Goal: Information Seeking & Learning: Learn about a topic

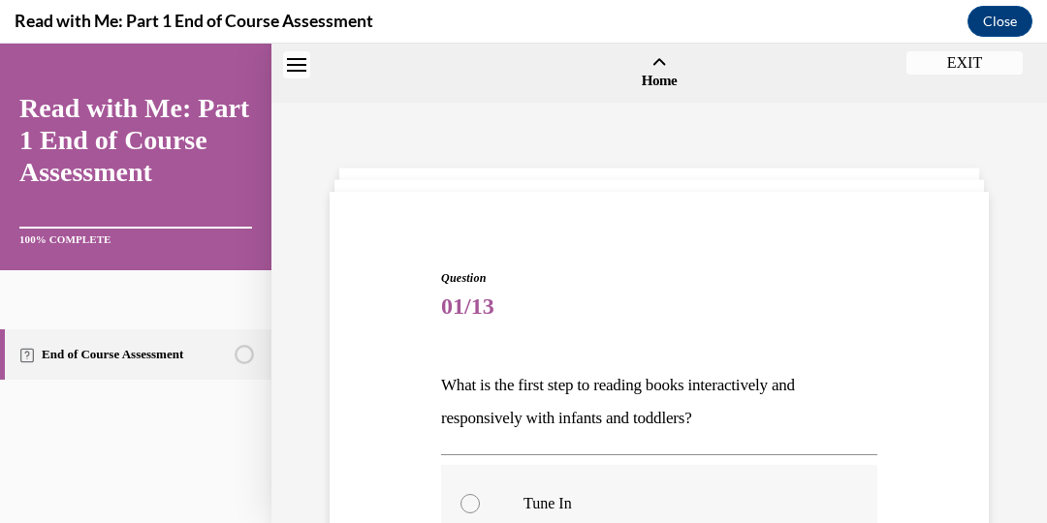
scroll to position [107, 0]
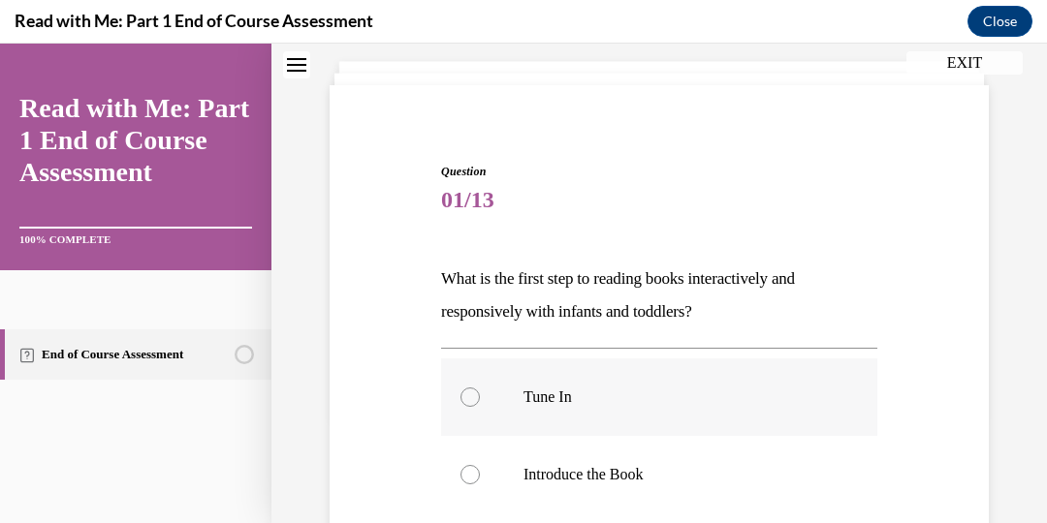
click at [473, 399] on div at bounding box center [469, 397] width 19 height 19
click at [473, 399] on input "Tune In" at bounding box center [469, 397] width 19 height 19
radio input "true"
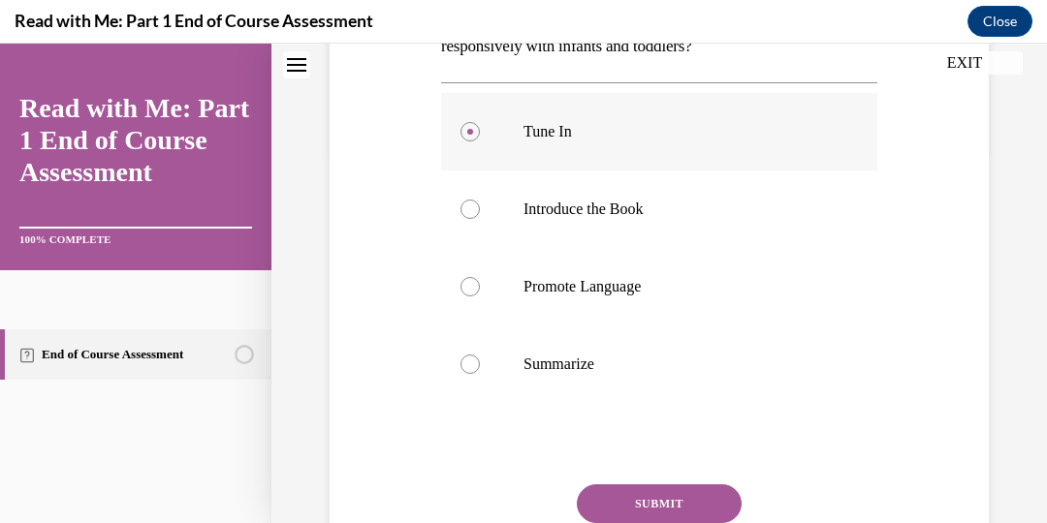
scroll to position [372, 0]
click at [646, 508] on button "SUBMIT" at bounding box center [659, 504] width 165 height 39
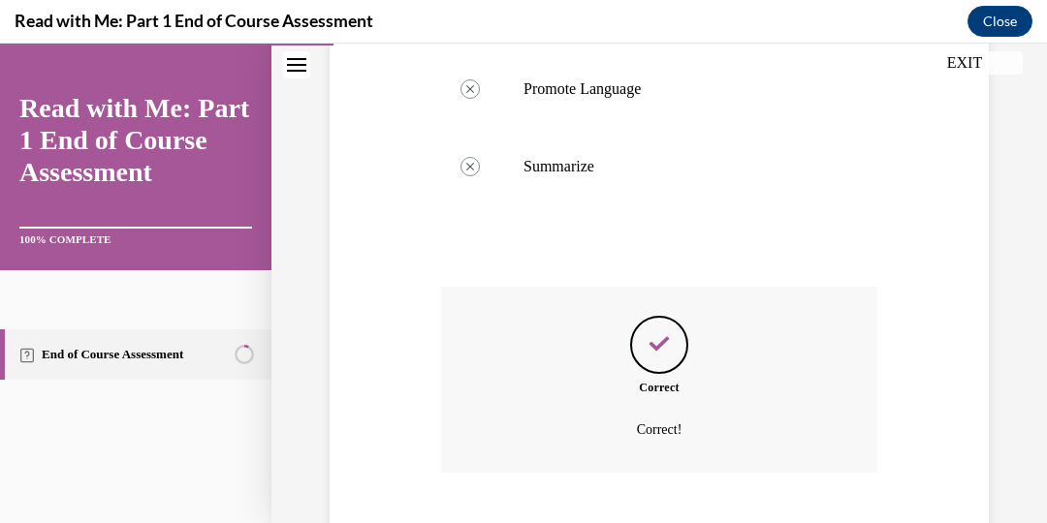
scroll to position [687, 0]
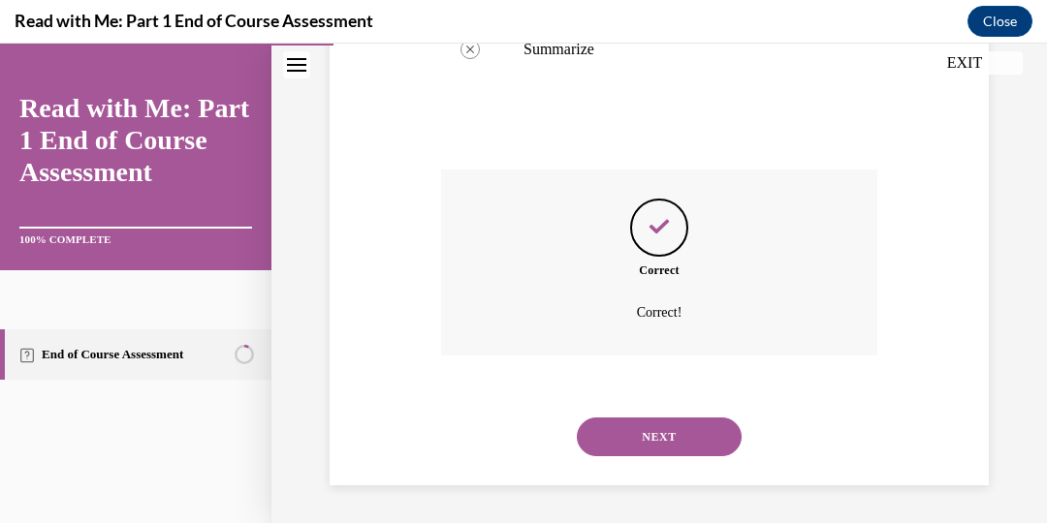
click at [664, 433] on button "NEXT" at bounding box center [659, 437] width 165 height 39
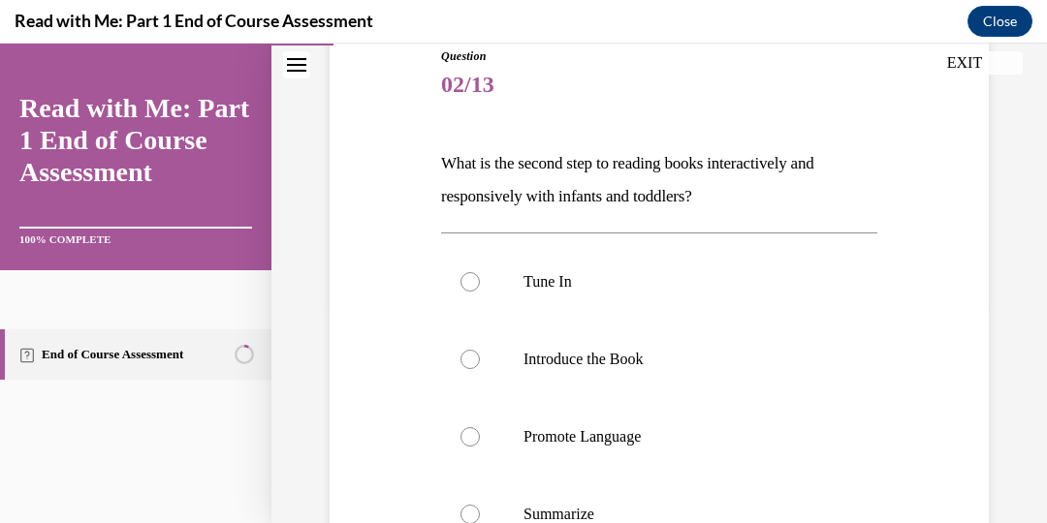
scroll to position [223, 0]
click at [467, 358] on div at bounding box center [469, 358] width 19 height 19
click at [467, 358] on input "Introduce the Book" at bounding box center [469, 358] width 19 height 19
radio input "true"
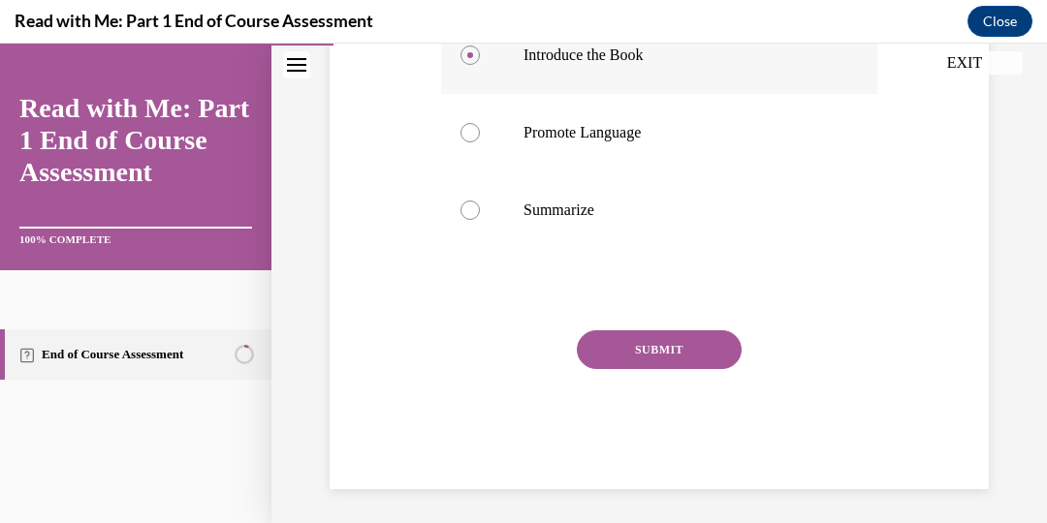
scroll to position [530, 0]
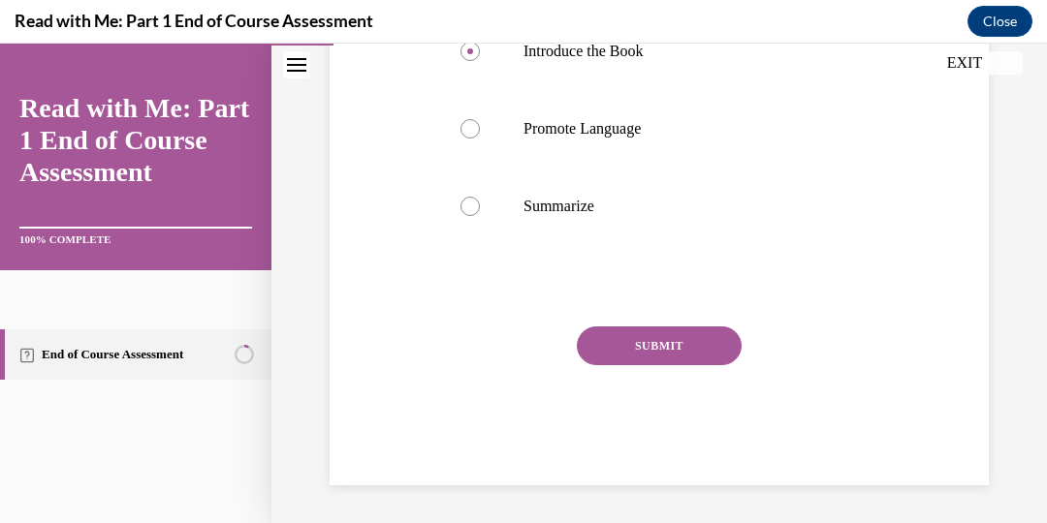
click at [669, 345] on button "SUBMIT" at bounding box center [659, 346] width 165 height 39
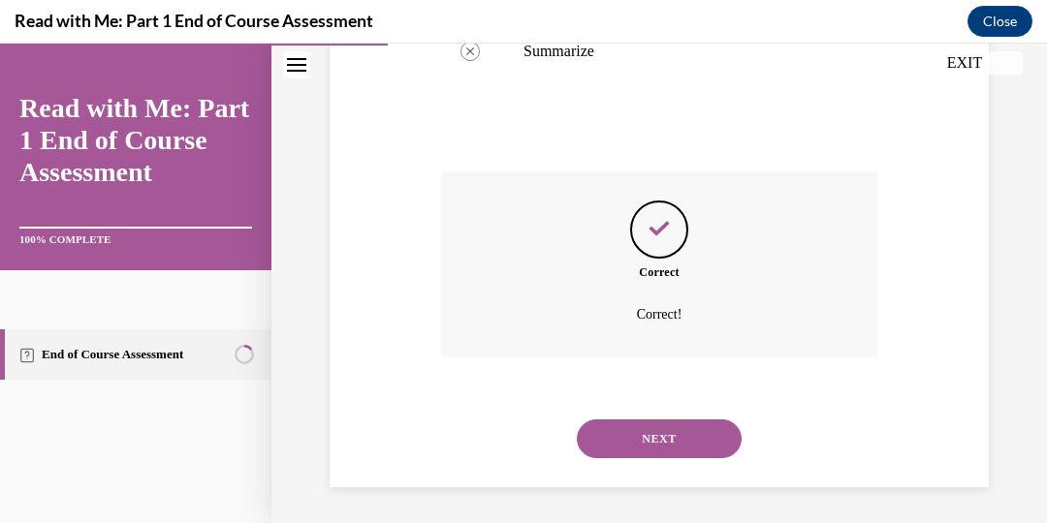
scroll to position [687, 0]
click at [641, 432] on button "NEXT" at bounding box center [659, 437] width 165 height 39
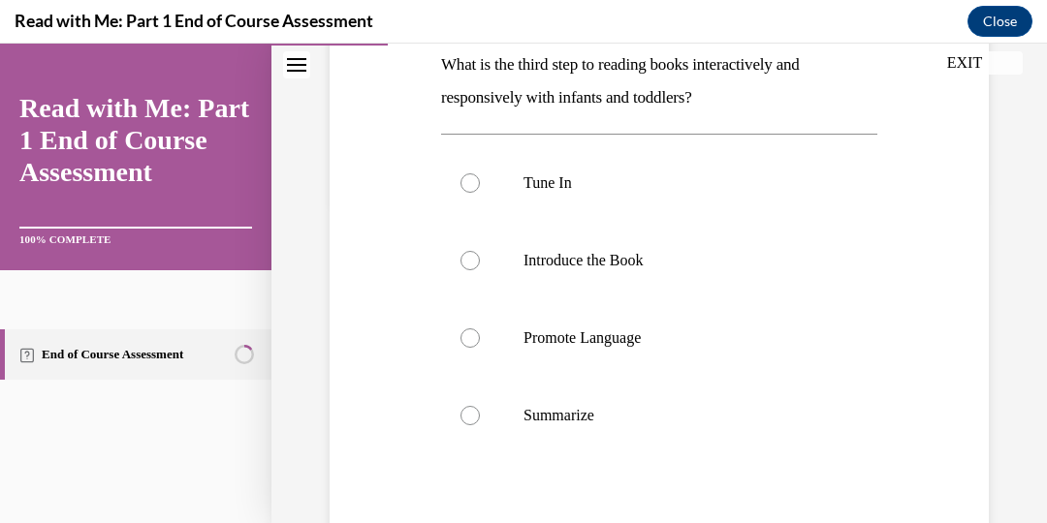
scroll to position [329, 0]
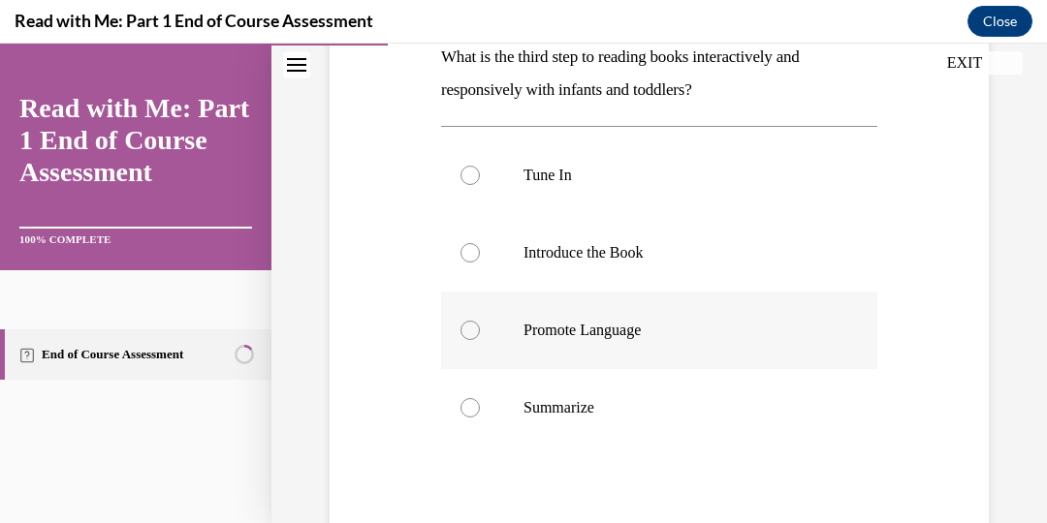
click at [469, 335] on div at bounding box center [469, 330] width 19 height 19
click at [469, 335] on input "Promote Language" at bounding box center [469, 330] width 19 height 19
radio input "true"
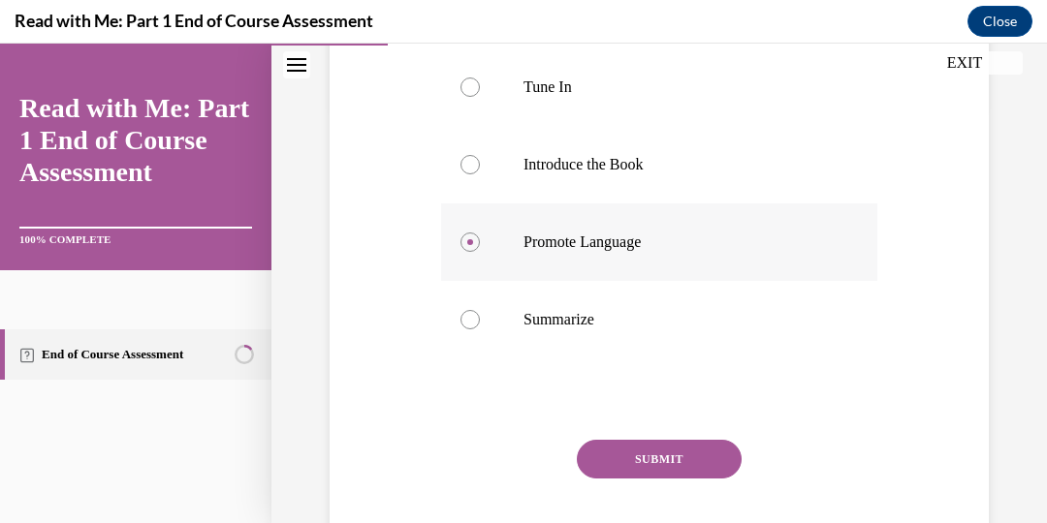
scroll to position [408, 0]
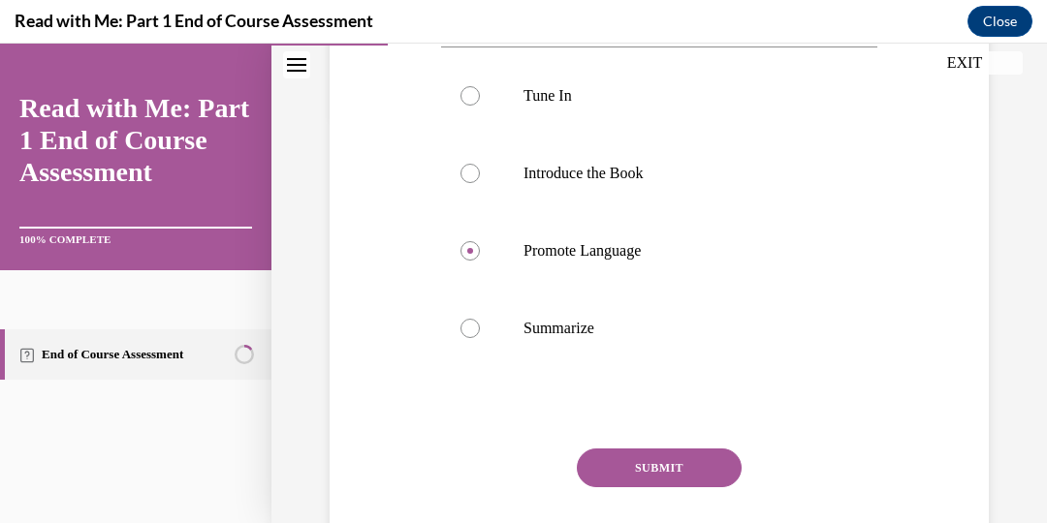
click at [680, 464] on button "SUBMIT" at bounding box center [659, 468] width 165 height 39
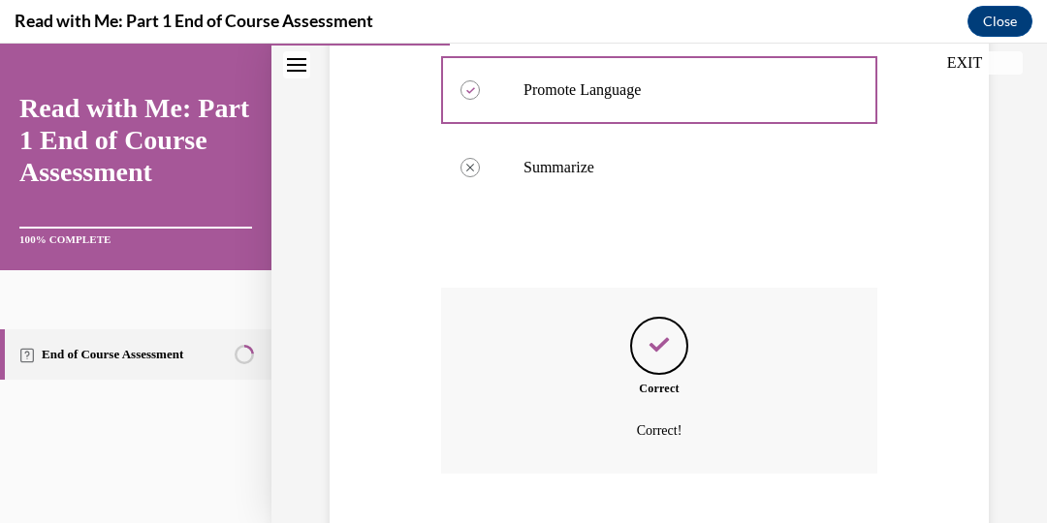
scroll to position [687, 0]
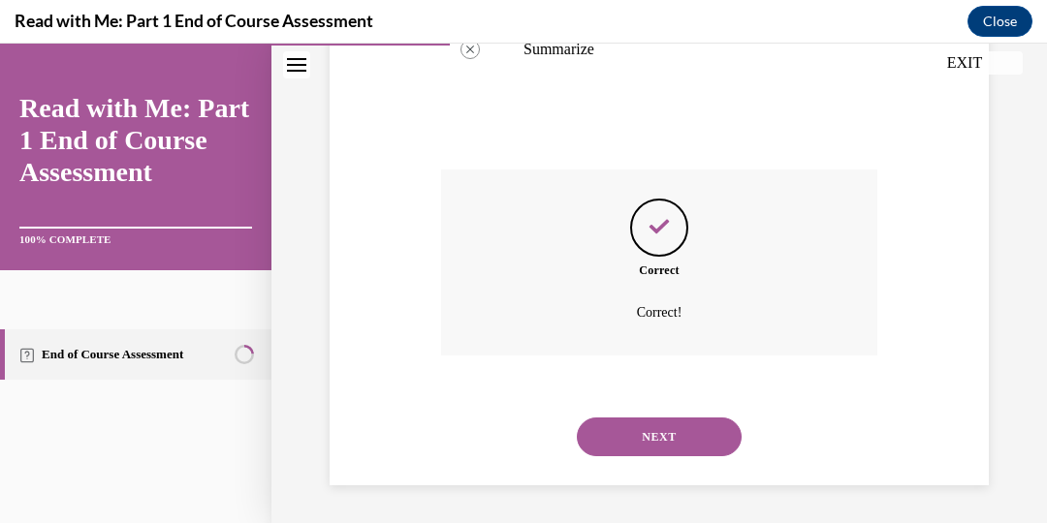
click at [670, 444] on button "NEXT" at bounding box center [659, 437] width 165 height 39
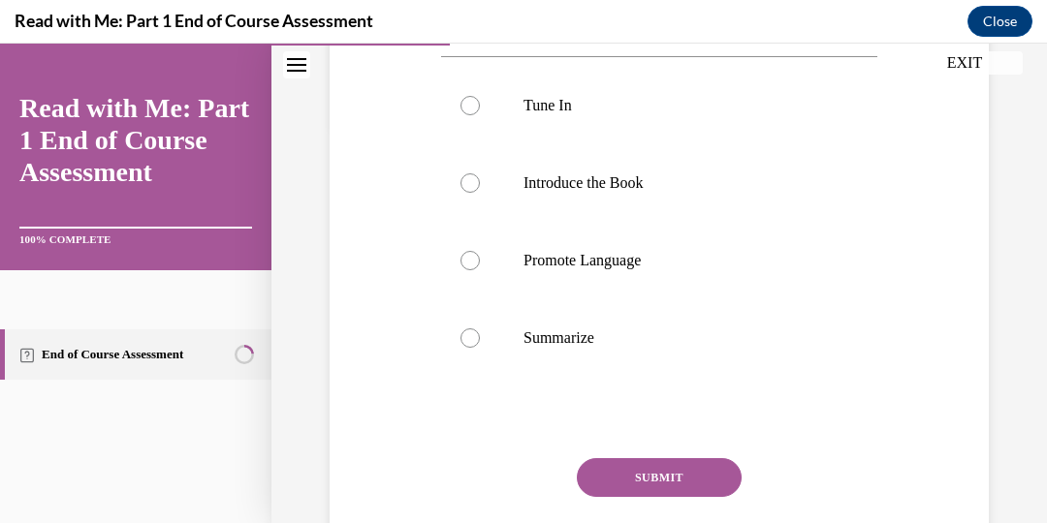
scroll to position [402, 0]
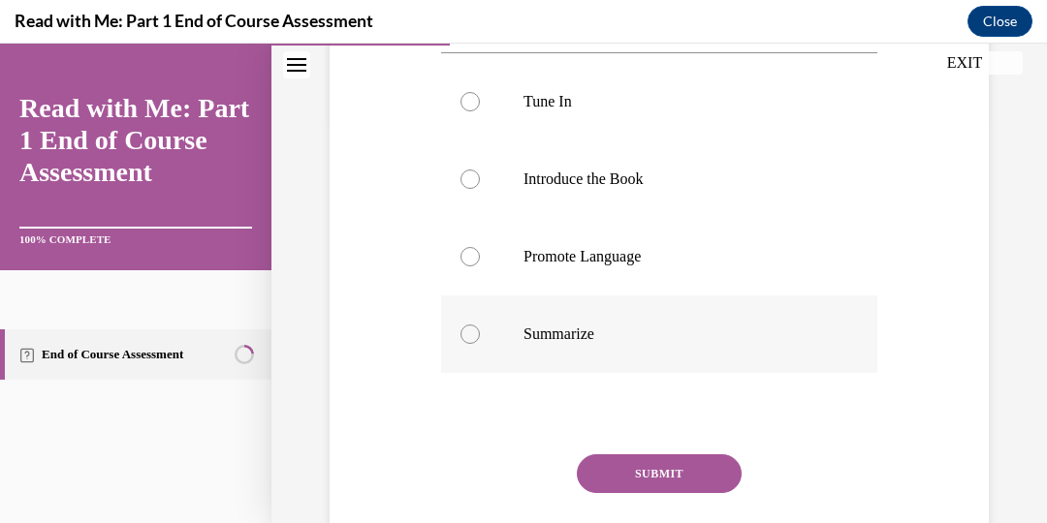
click at [477, 334] on div at bounding box center [469, 334] width 19 height 19
click at [477, 334] on input "Summarize" at bounding box center [469, 334] width 19 height 19
radio input "true"
click at [635, 481] on button "SUBMIT" at bounding box center [659, 474] width 165 height 39
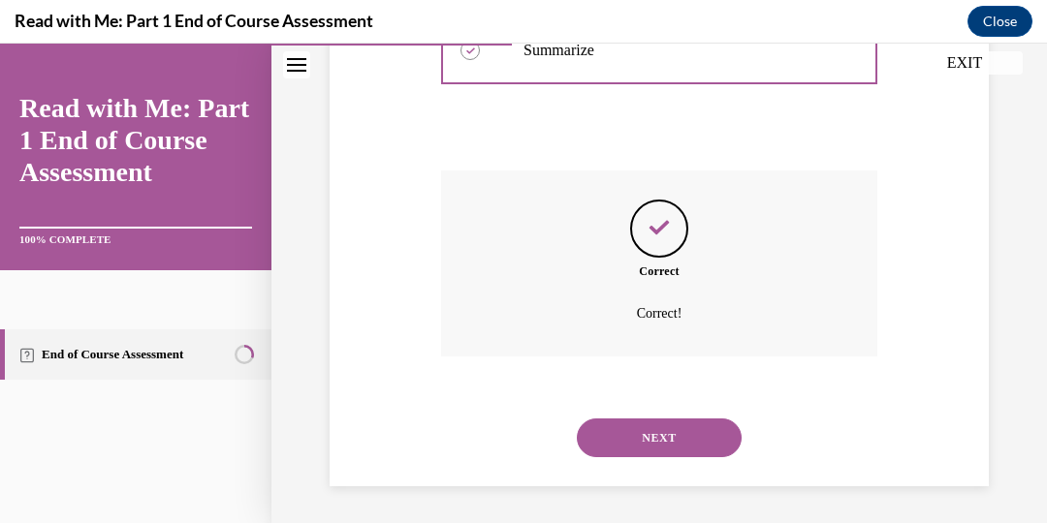
scroll to position [687, 0]
click at [657, 431] on button "NEXT" at bounding box center [659, 437] width 165 height 39
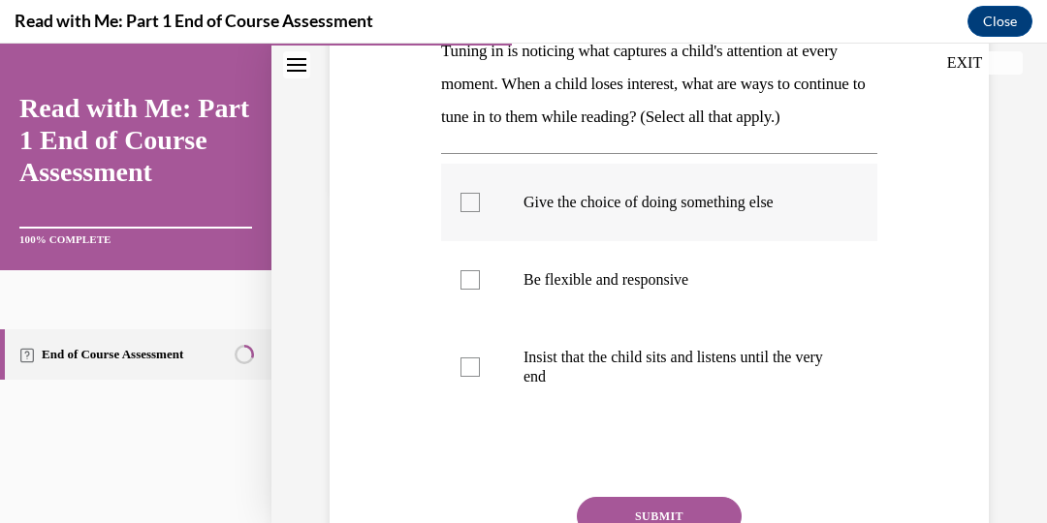
scroll to position [333, 0]
click at [469, 213] on div at bounding box center [469, 203] width 19 height 19
click at [469, 213] on input "Give the choice of doing something else" at bounding box center [469, 203] width 19 height 19
checkbox input "true"
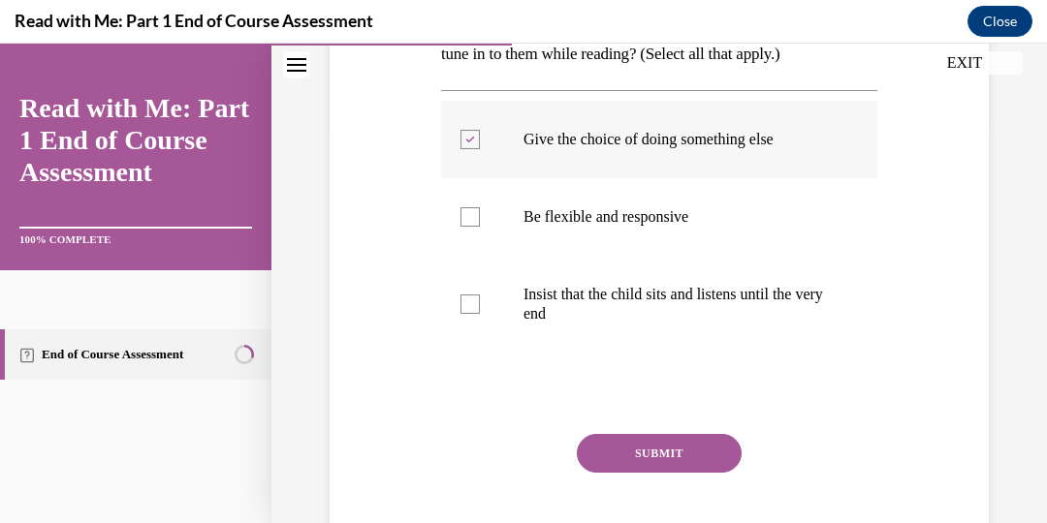
scroll to position [391, 0]
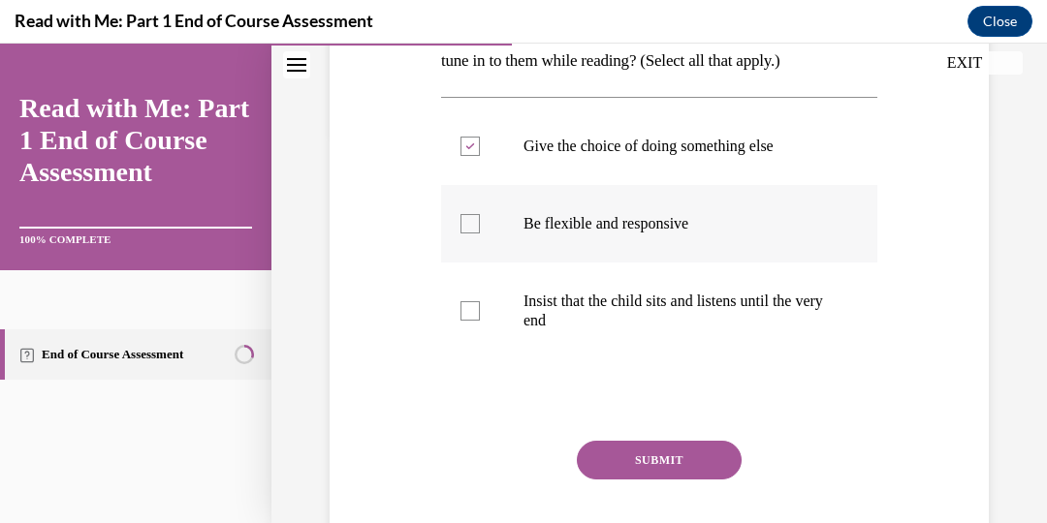
click at [557, 234] on p "Be flexible and responsive" at bounding box center [675, 223] width 305 height 19
click at [480, 234] on input "Be flexible and responsive" at bounding box center [469, 223] width 19 height 19
checkbox input "true"
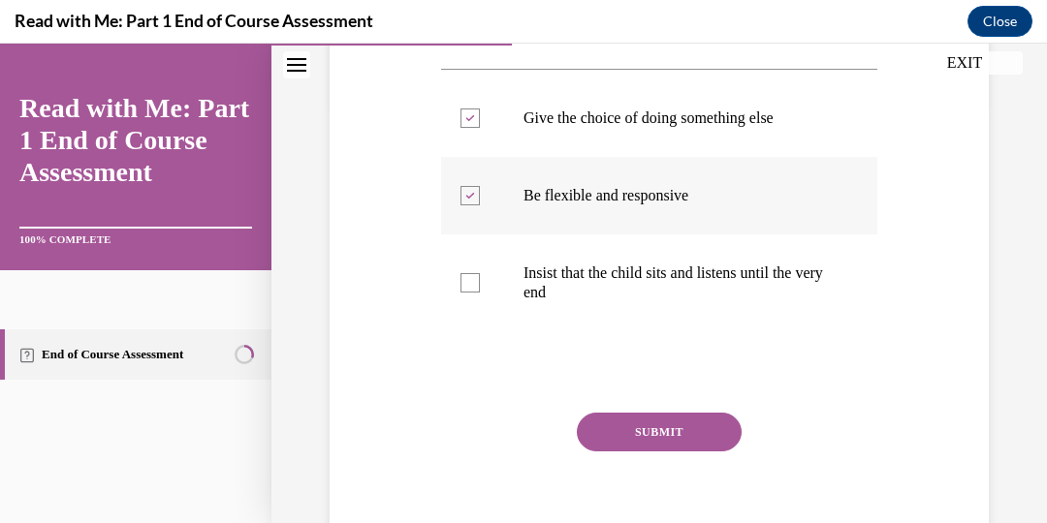
scroll to position [417, 0]
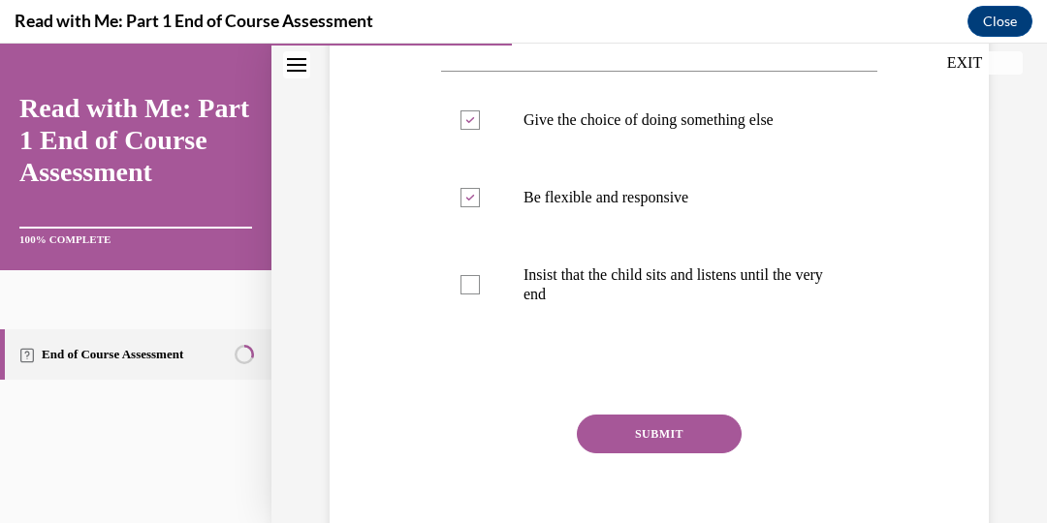
click at [628, 454] on button "SUBMIT" at bounding box center [659, 434] width 165 height 39
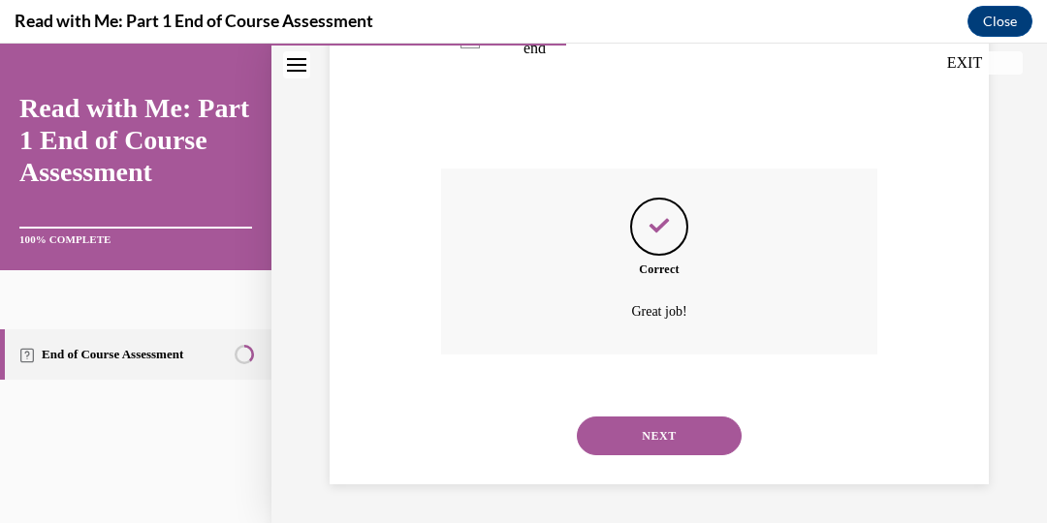
scroll to position [681, 0]
click at [639, 448] on button "NEXT" at bounding box center [659, 436] width 165 height 39
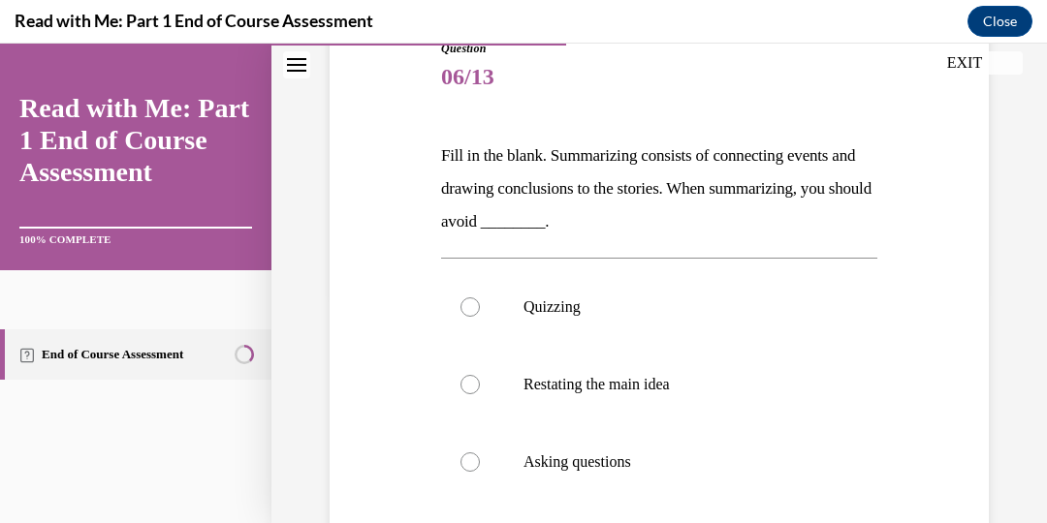
scroll to position [231, 0]
click at [479, 315] on label "Quizzing" at bounding box center [659, 307] width 436 height 78
click at [479, 315] on input "Quizzing" at bounding box center [469, 306] width 19 height 19
radio input "true"
click at [472, 308] on div at bounding box center [469, 306] width 19 height 19
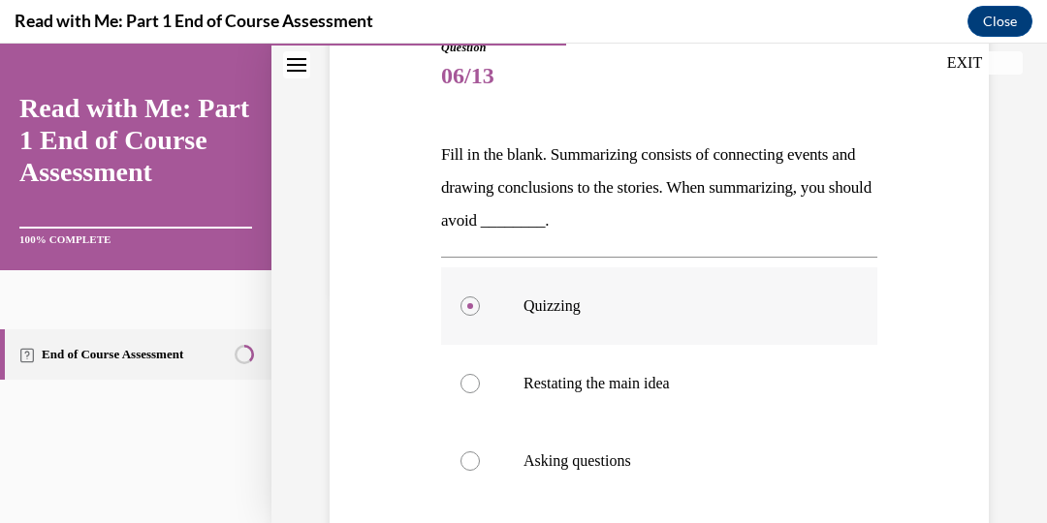
click at [472, 308] on input "Quizzing" at bounding box center [469, 306] width 19 height 19
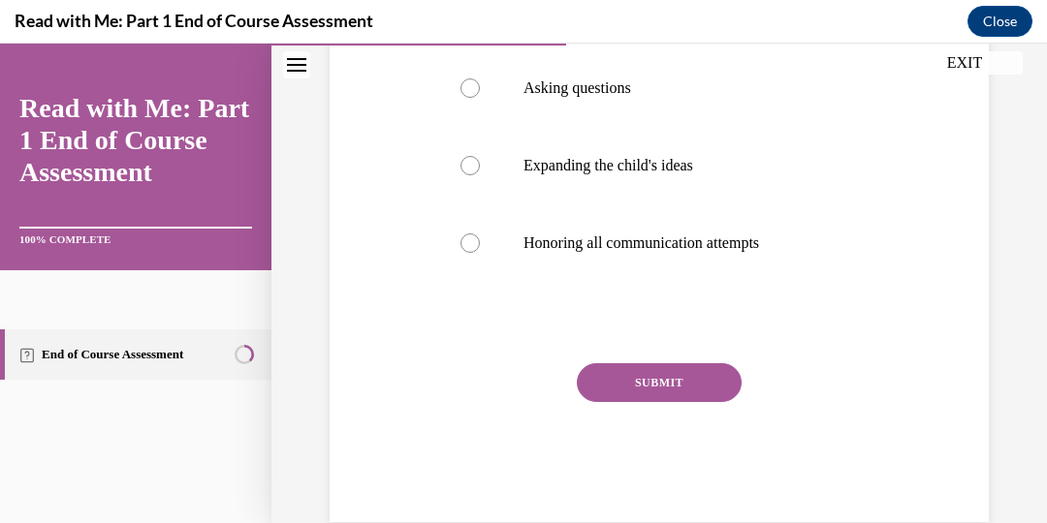
scroll to position [606, 0]
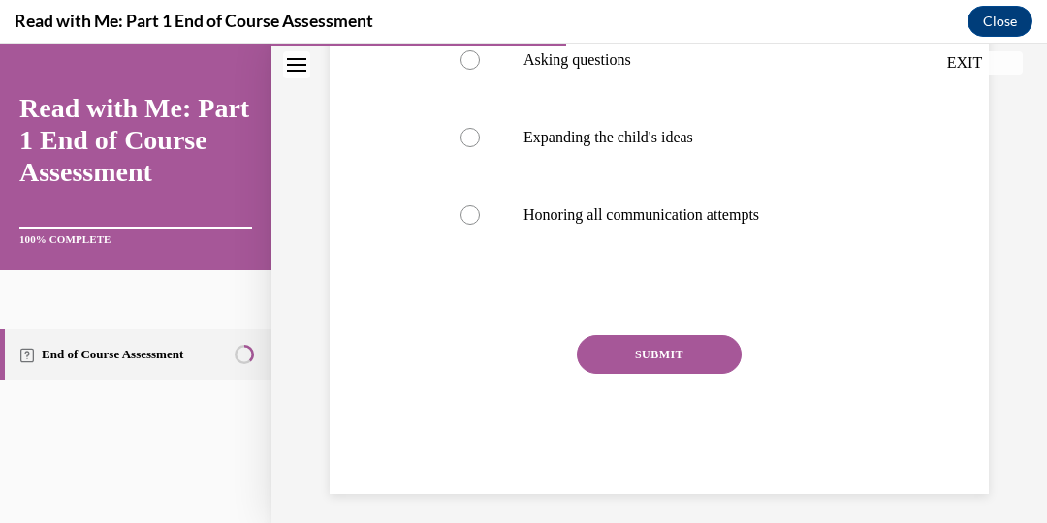
click at [626, 358] on button "SUBMIT" at bounding box center [659, 354] width 165 height 39
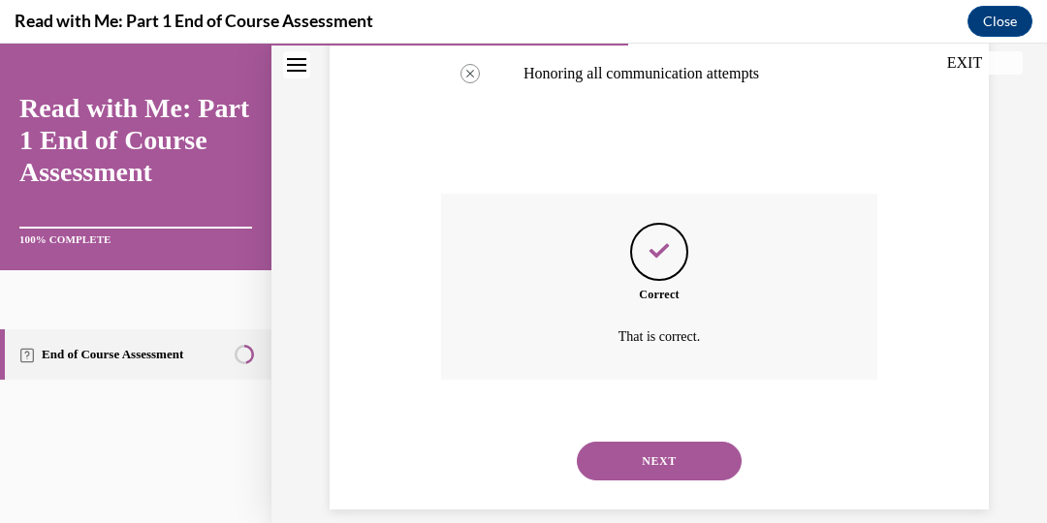
scroll to position [797, 0]
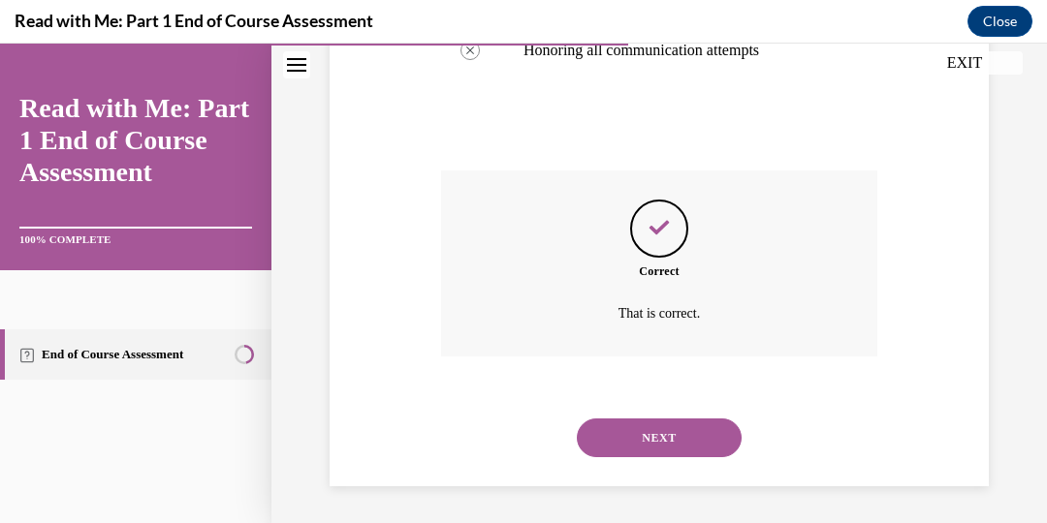
click at [652, 431] on button "NEXT" at bounding box center [659, 438] width 165 height 39
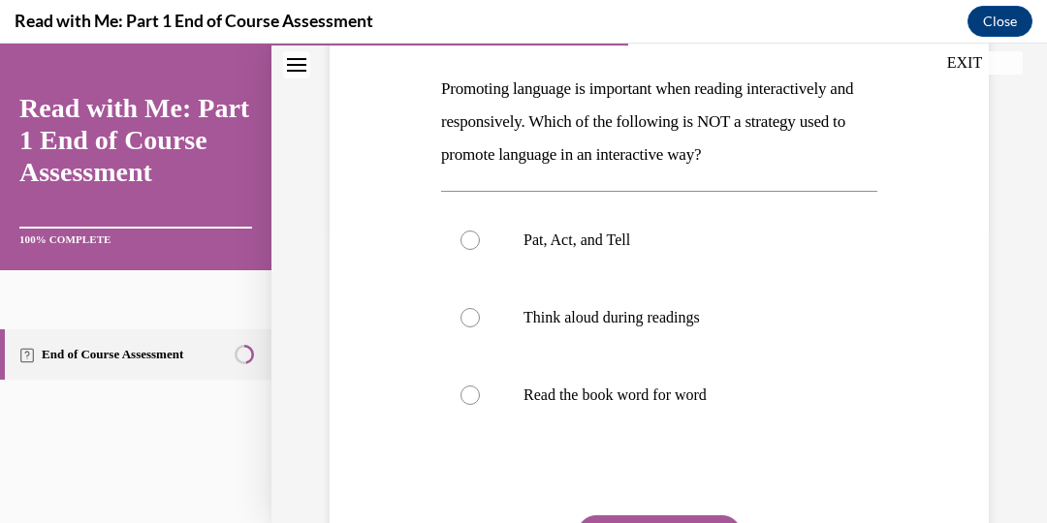
scroll to position [298, 0]
click at [469, 398] on div at bounding box center [469, 394] width 19 height 19
click at [469, 398] on input "Read the book word for word" at bounding box center [469, 394] width 19 height 19
radio input "true"
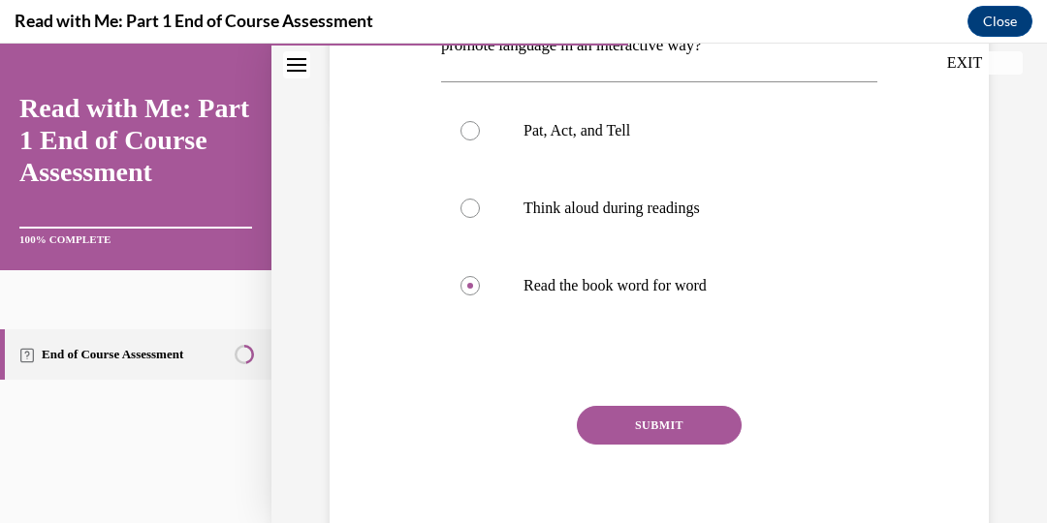
scroll to position [405, 0]
click at [637, 428] on button "SUBMIT" at bounding box center [659, 426] width 165 height 39
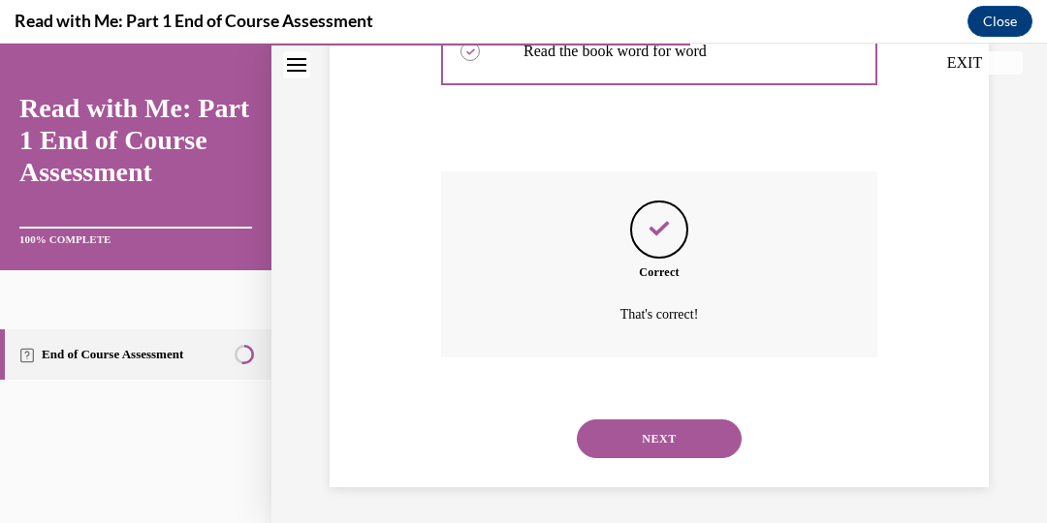
scroll to position [643, 0]
click at [641, 435] on button "NEXT" at bounding box center [659, 437] width 165 height 39
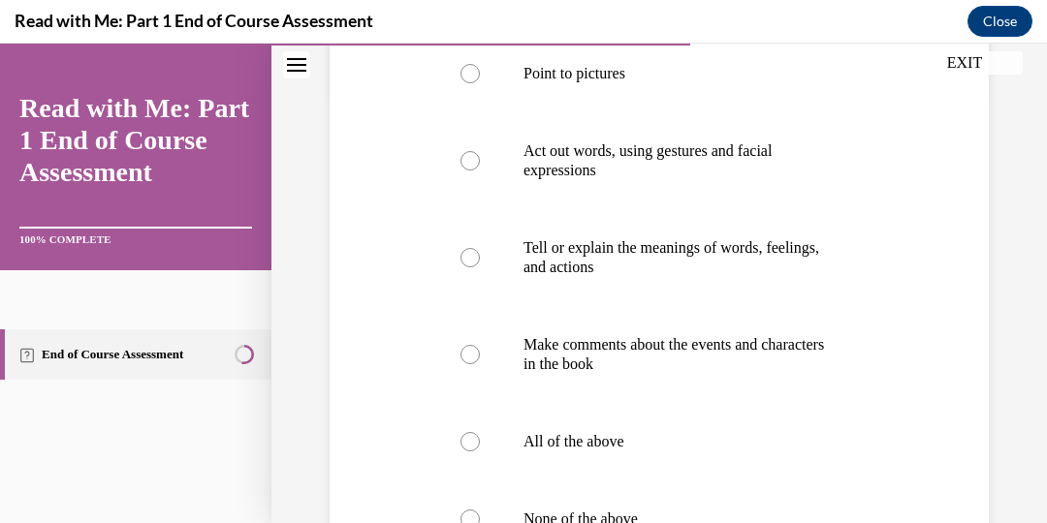
scroll to position [435, 0]
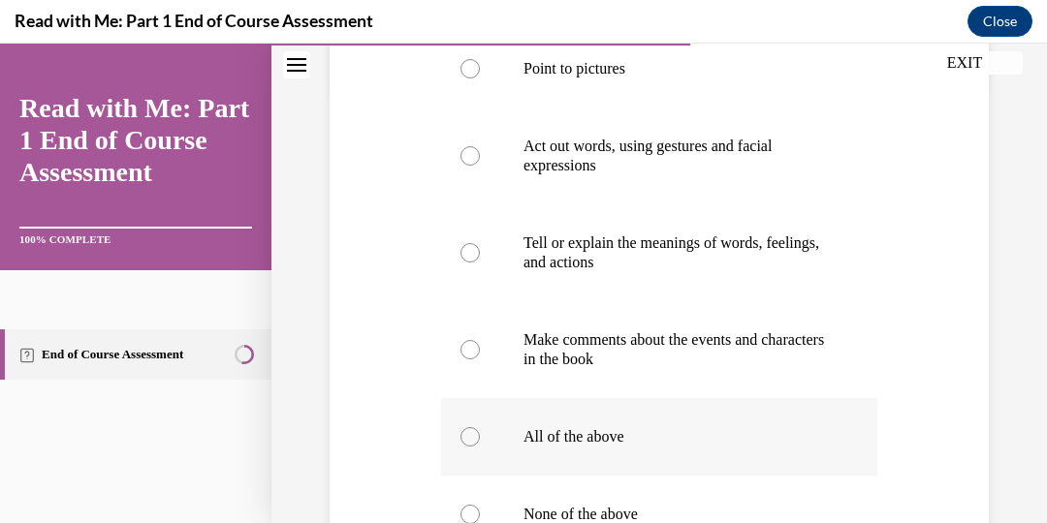
click at [472, 436] on div at bounding box center [469, 436] width 19 height 19
click at [472, 436] on input "All of the above" at bounding box center [469, 436] width 19 height 19
radio input "true"
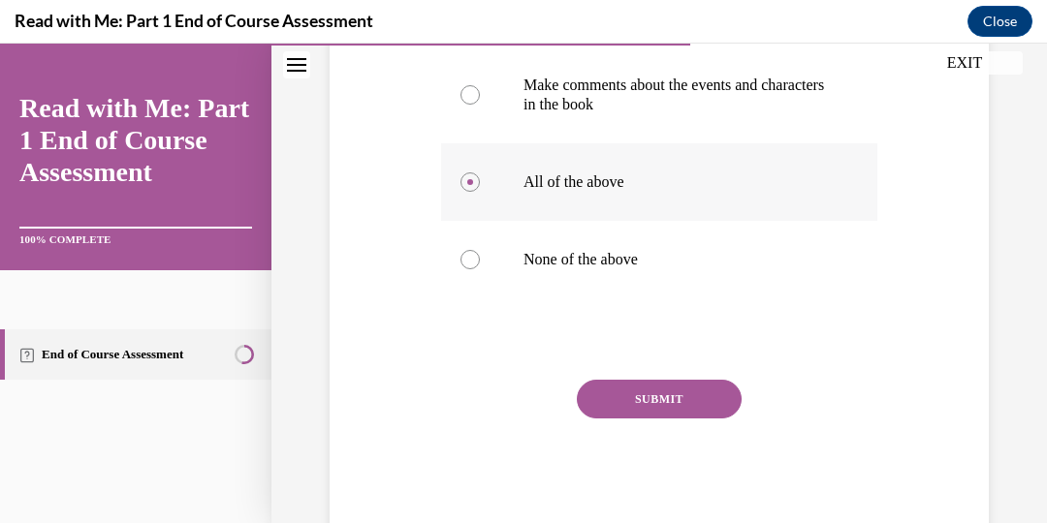
scroll to position [691, 0]
click at [614, 407] on button "SUBMIT" at bounding box center [659, 398] width 165 height 39
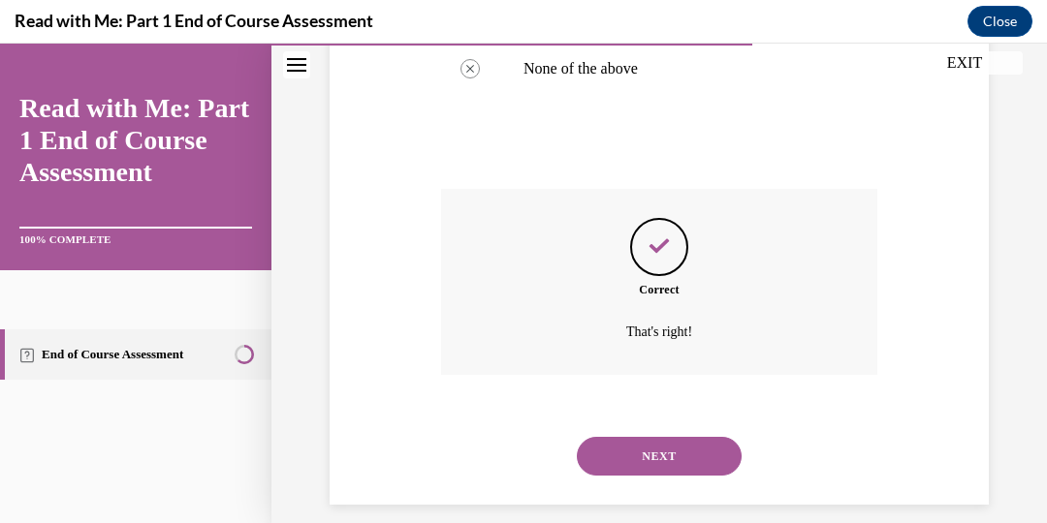
scroll to position [901, 0]
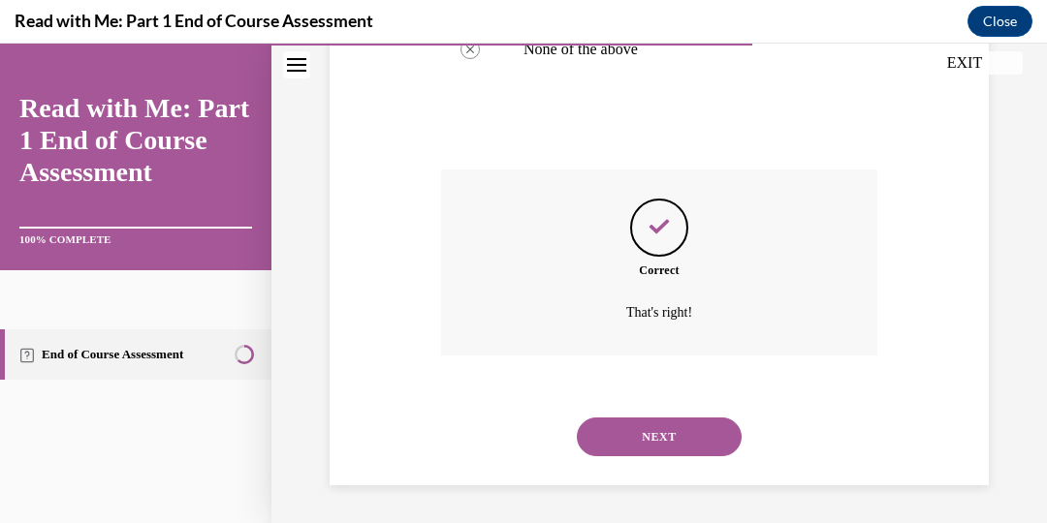
click at [640, 428] on button "NEXT" at bounding box center [659, 437] width 165 height 39
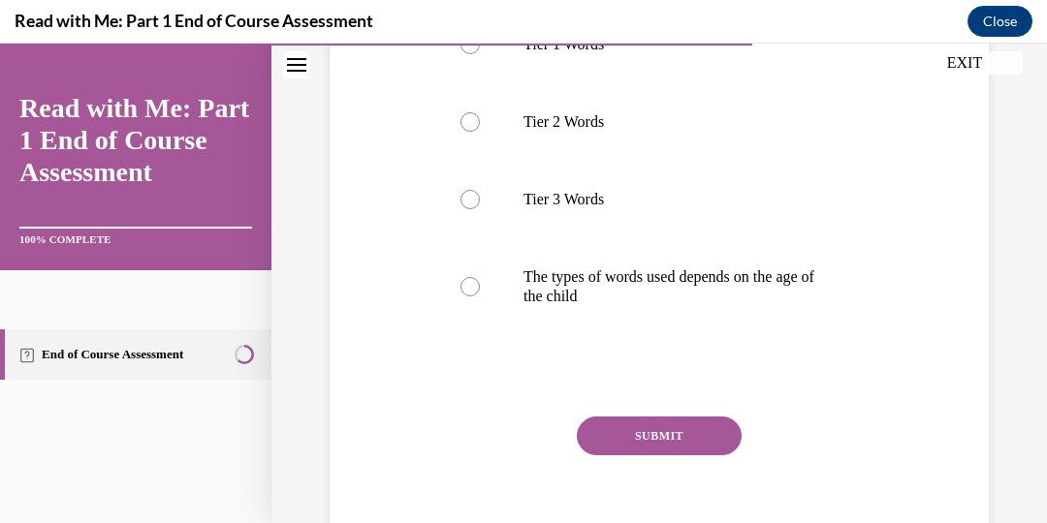
scroll to position [460, 0]
click at [473, 288] on div at bounding box center [469, 285] width 19 height 19
click at [473, 288] on input "The types of words used depends on the age of the child" at bounding box center [469, 285] width 19 height 19
radio input "true"
click at [625, 432] on button "SUBMIT" at bounding box center [659, 435] width 165 height 39
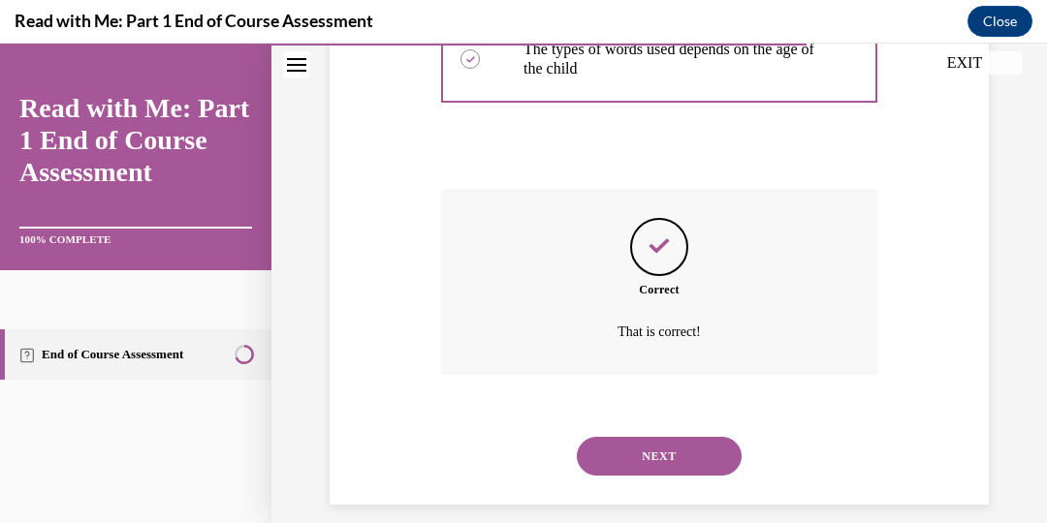
scroll to position [707, 0]
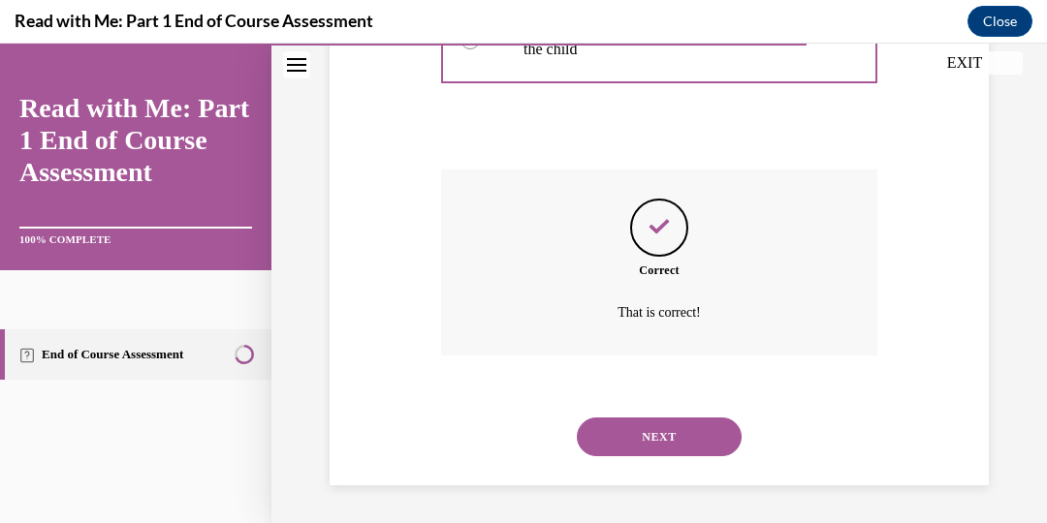
click at [625, 432] on button "NEXT" at bounding box center [659, 437] width 165 height 39
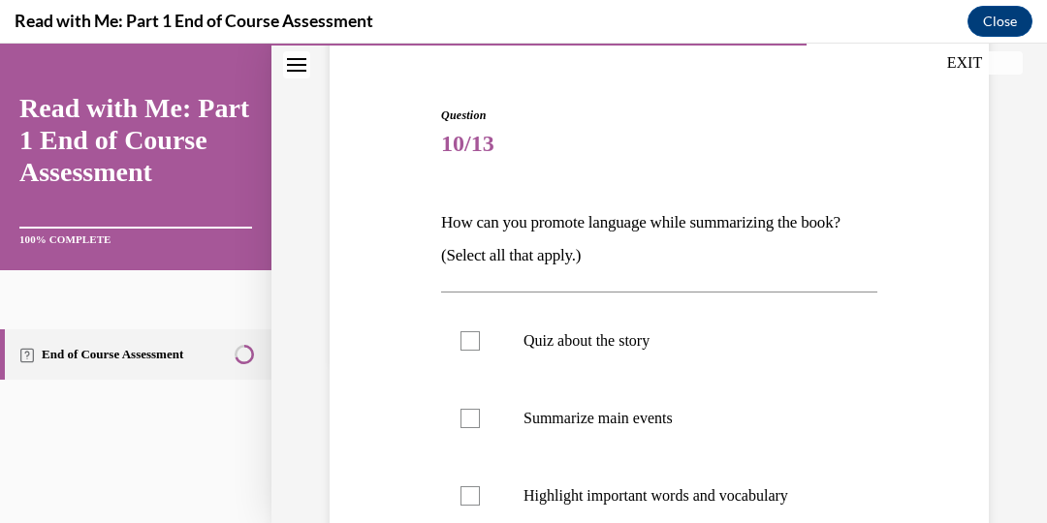
click at [625, 432] on label "Summarize main events" at bounding box center [659, 419] width 436 height 78
click at [480, 428] on input "Summarize main events" at bounding box center [469, 418] width 19 height 19
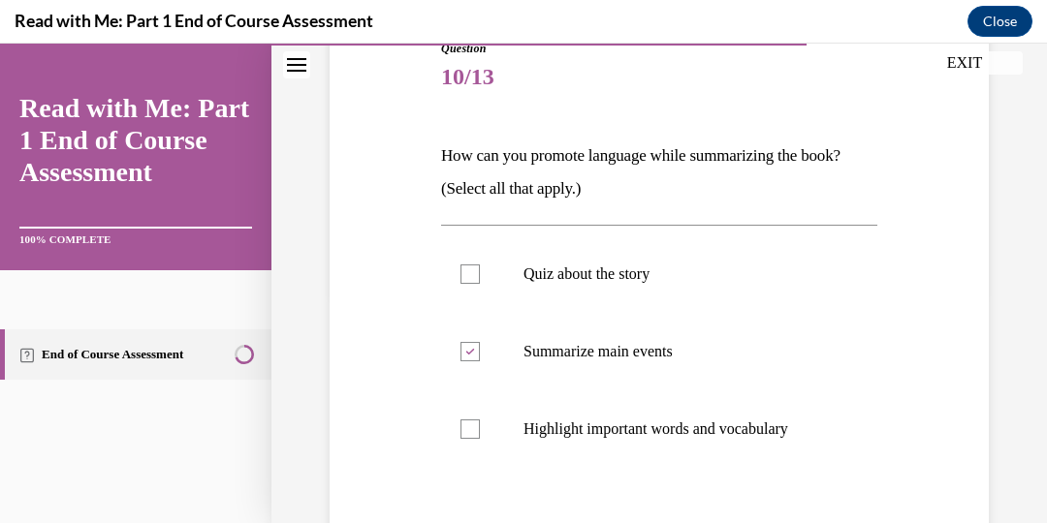
scroll to position [230, 0]
click at [475, 355] on div at bounding box center [469, 351] width 19 height 19
click at [475, 355] on input "Summarize main events" at bounding box center [469, 351] width 19 height 19
click at [477, 355] on div at bounding box center [469, 351] width 19 height 19
click at [477, 355] on input "Summarize main events" at bounding box center [469, 351] width 19 height 19
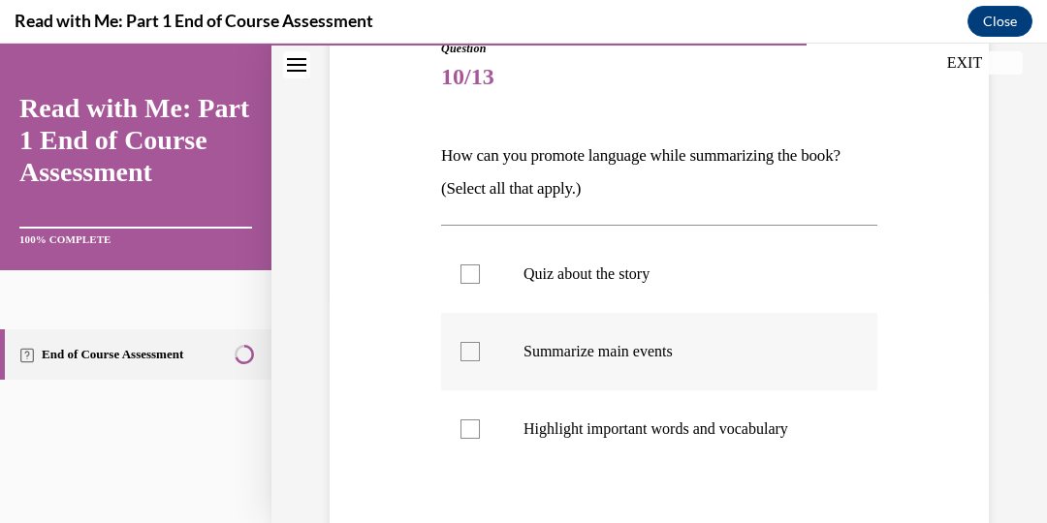
checkbox input "true"
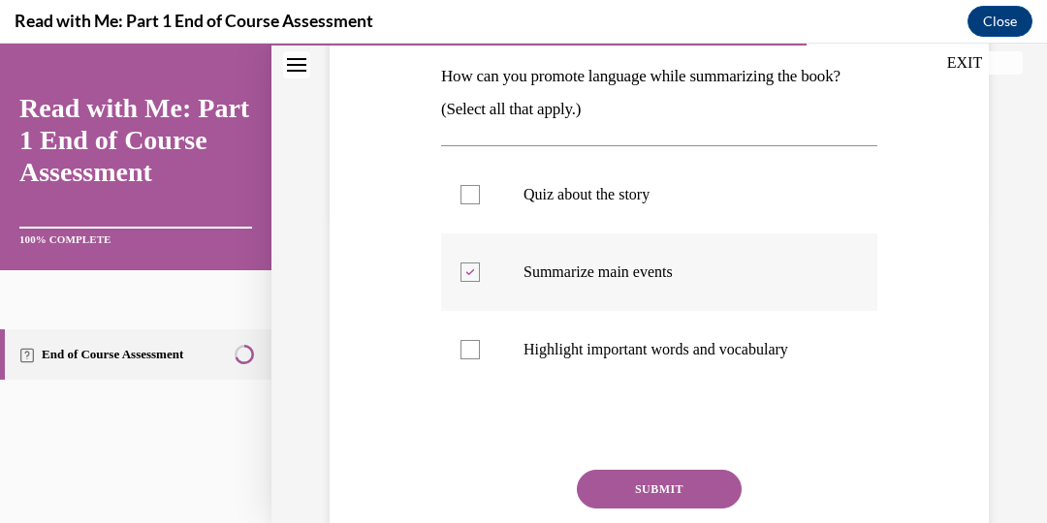
scroll to position [308, 0]
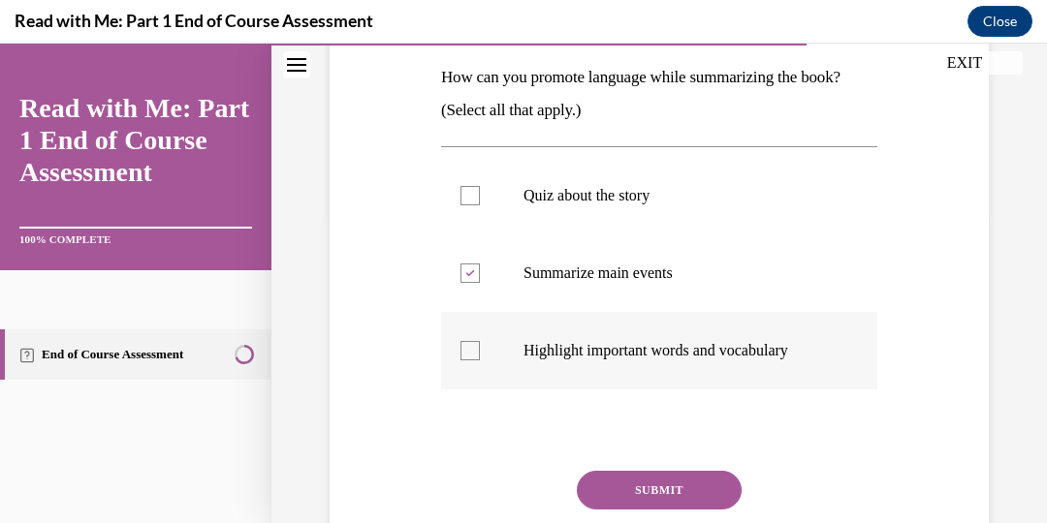
click at [471, 356] on div at bounding box center [469, 350] width 19 height 19
click at [471, 356] on input "Highlight important words and vocabulary" at bounding box center [469, 350] width 19 height 19
checkbox input "true"
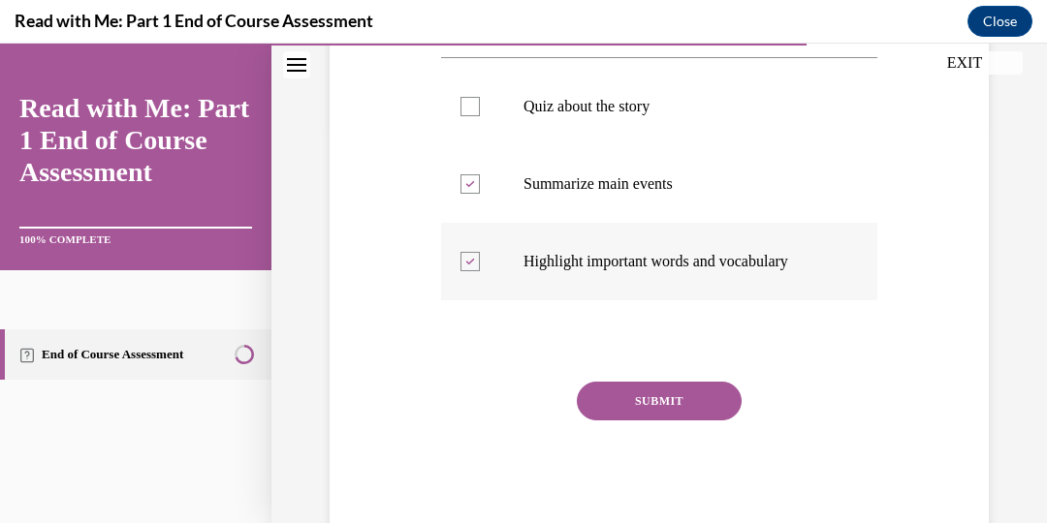
scroll to position [392, 0]
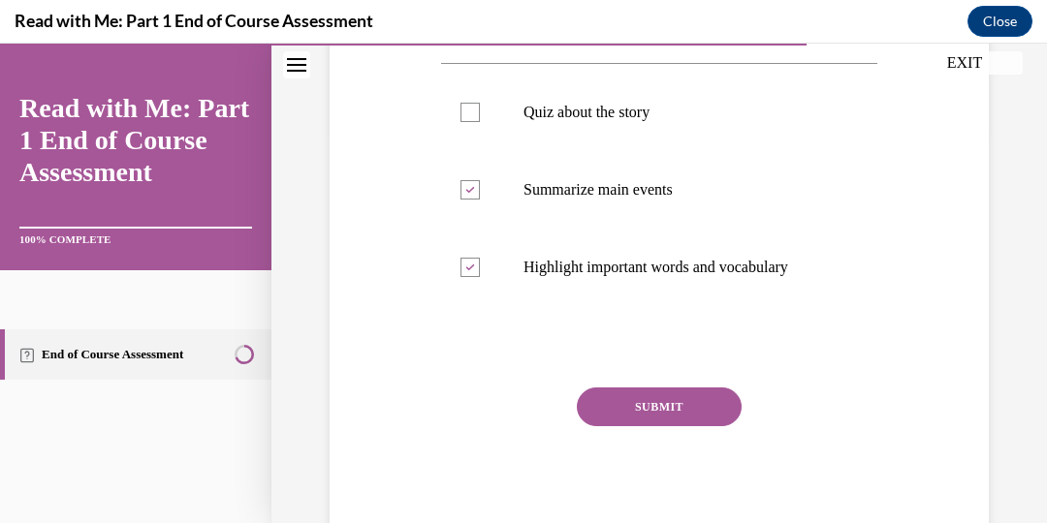
click at [673, 405] on button "SUBMIT" at bounding box center [659, 407] width 165 height 39
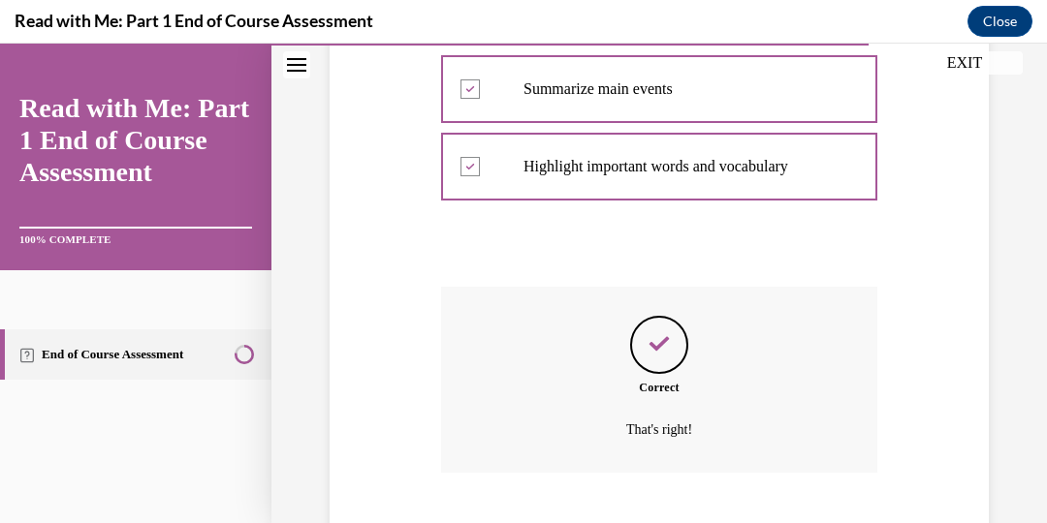
scroll to position [610, 0]
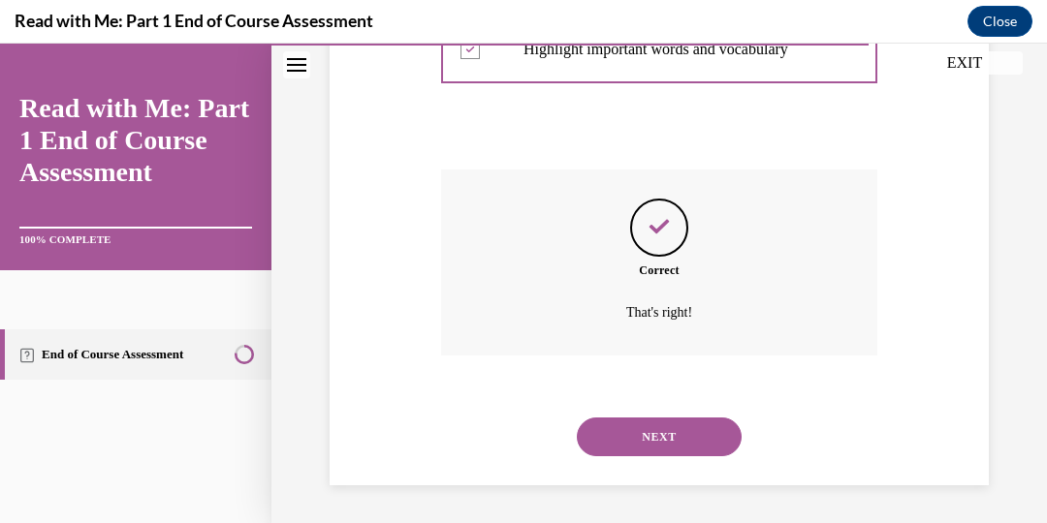
click at [675, 430] on button "NEXT" at bounding box center [659, 437] width 165 height 39
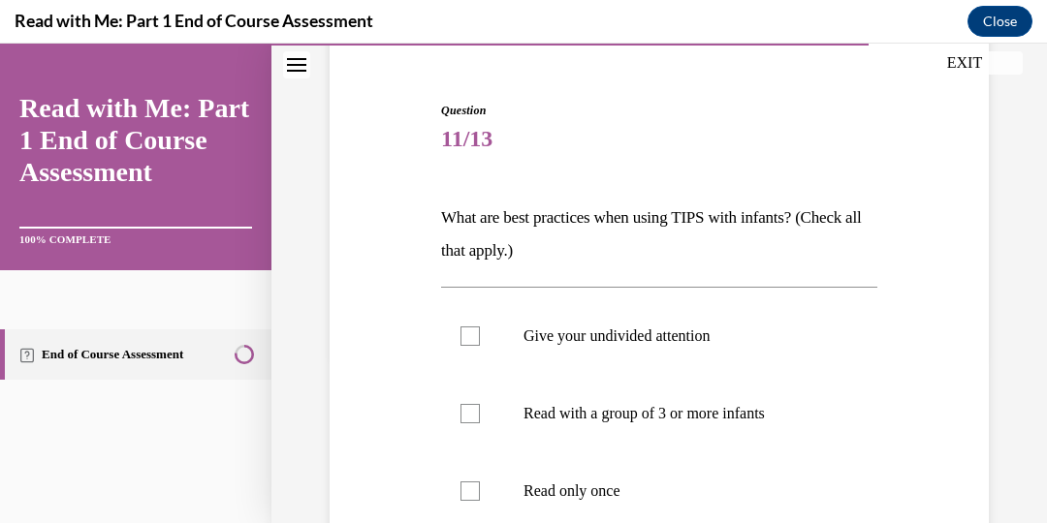
scroll to position [170, 0]
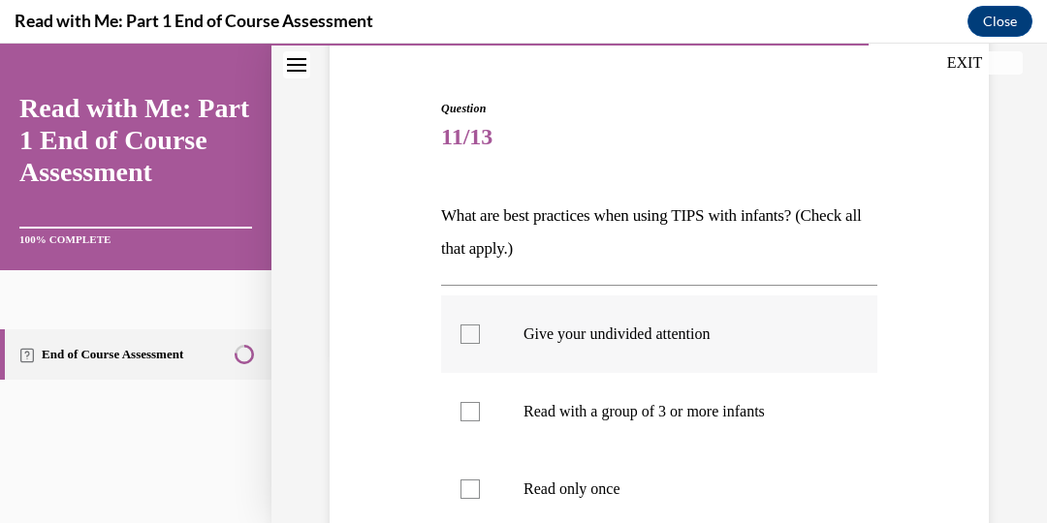
click at [462, 339] on div at bounding box center [469, 334] width 19 height 19
click at [462, 339] on input "Give your undivided attention" at bounding box center [469, 334] width 19 height 19
checkbox input "true"
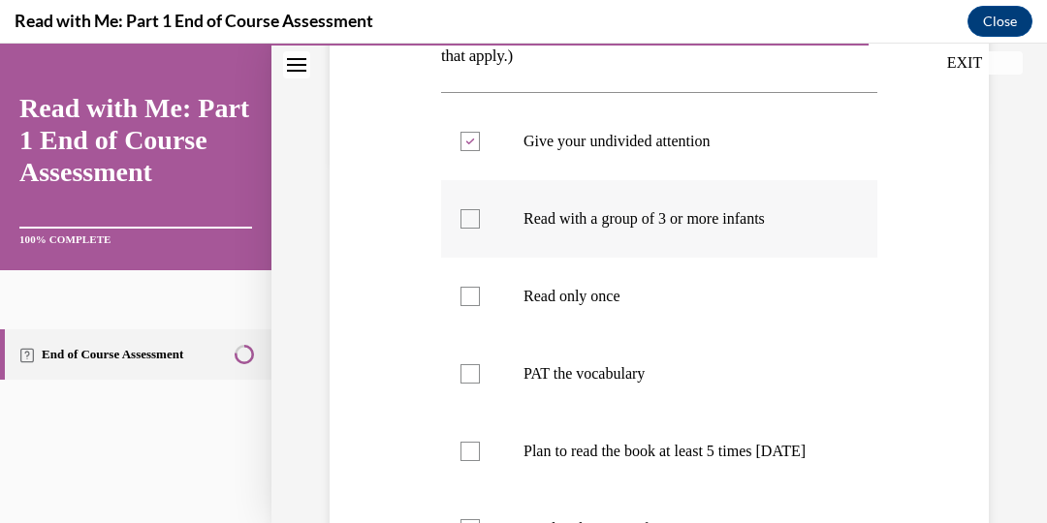
scroll to position [364, 0]
click at [468, 377] on div at bounding box center [469, 373] width 19 height 19
click at [468, 377] on input "PAT the vocabulary" at bounding box center [469, 373] width 19 height 19
checkbox input "true"
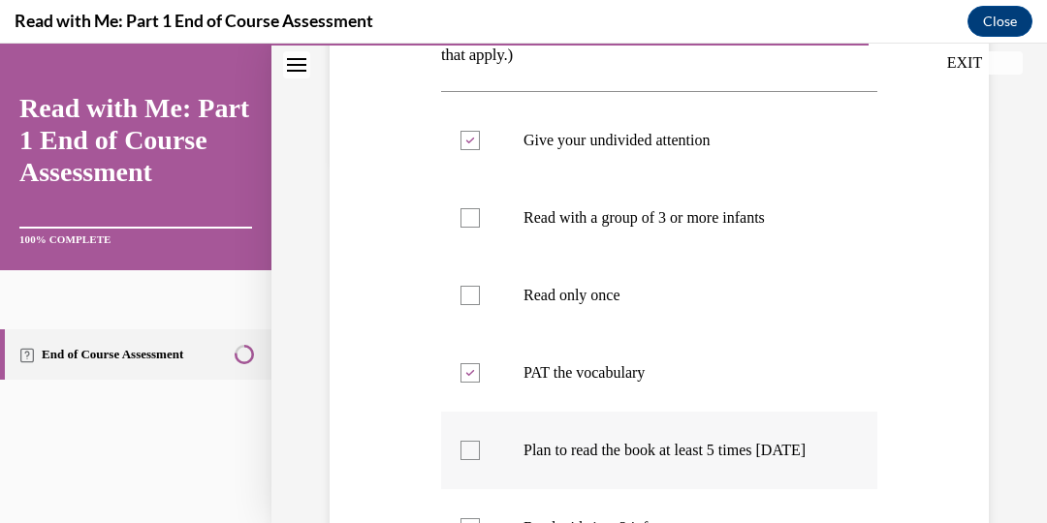
click at [469, 460] on div at bounding box center [469, 450] width 19 height 19
click at [469, 460] on input "Plan to read the book at least 5 times [DATE]" at bounding box center [469, 450] width 19 height 19
checkbox input "true"
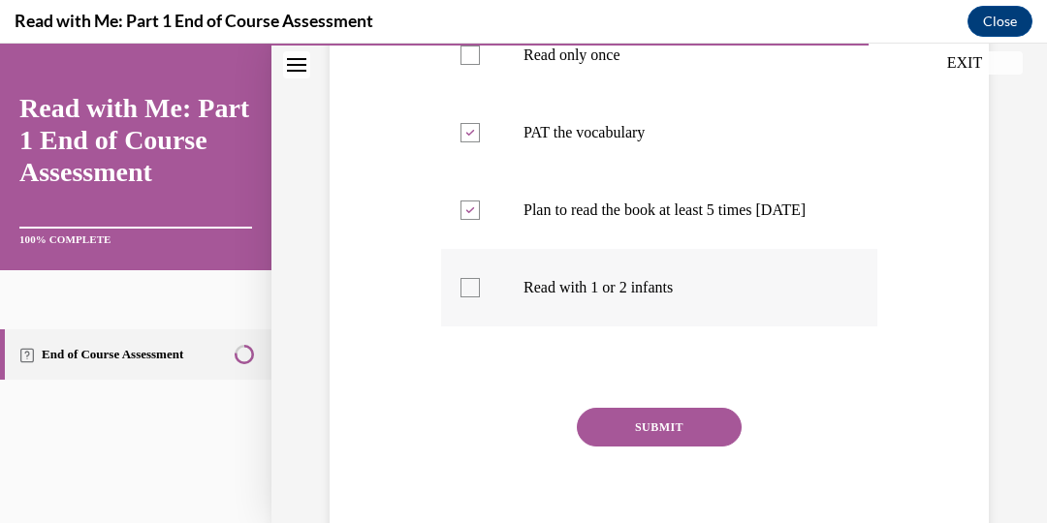
scroll to position [609, 0]
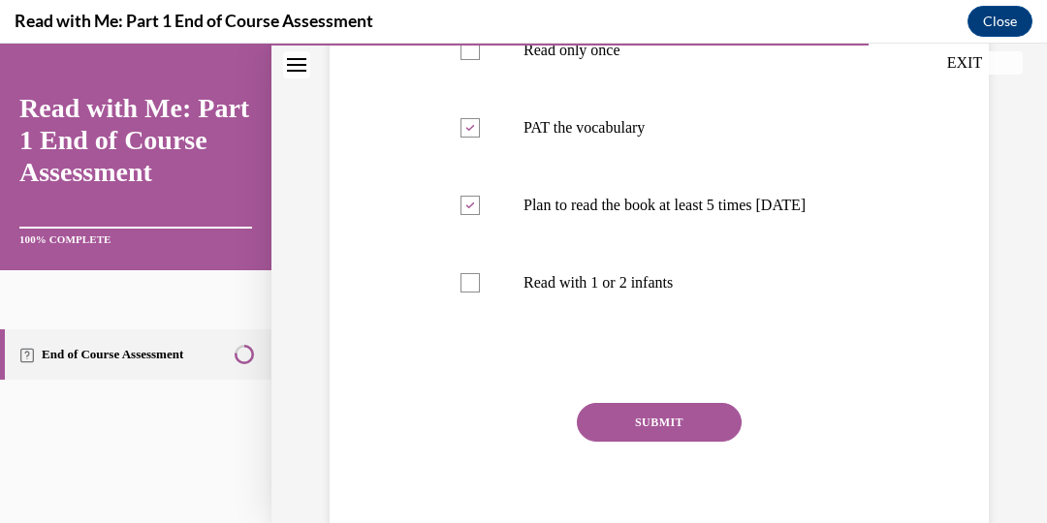
click at [612, 442] on button "SUBMIT" at bounding box center [659, 422] width 165 height 39
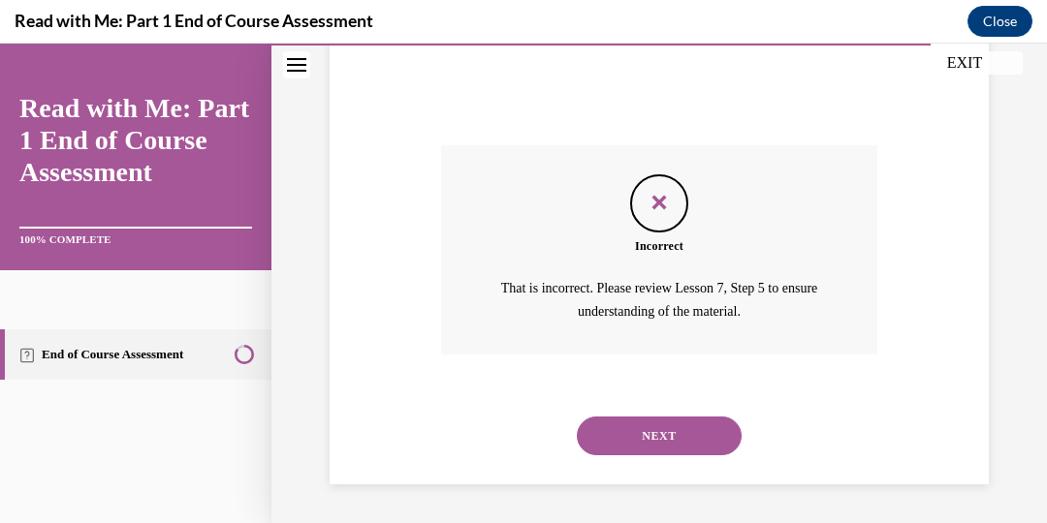
scroll to position [884, 0]
click at [627, 440] on button "NEXT" at bounding box center [659, 436] width 165 height 39
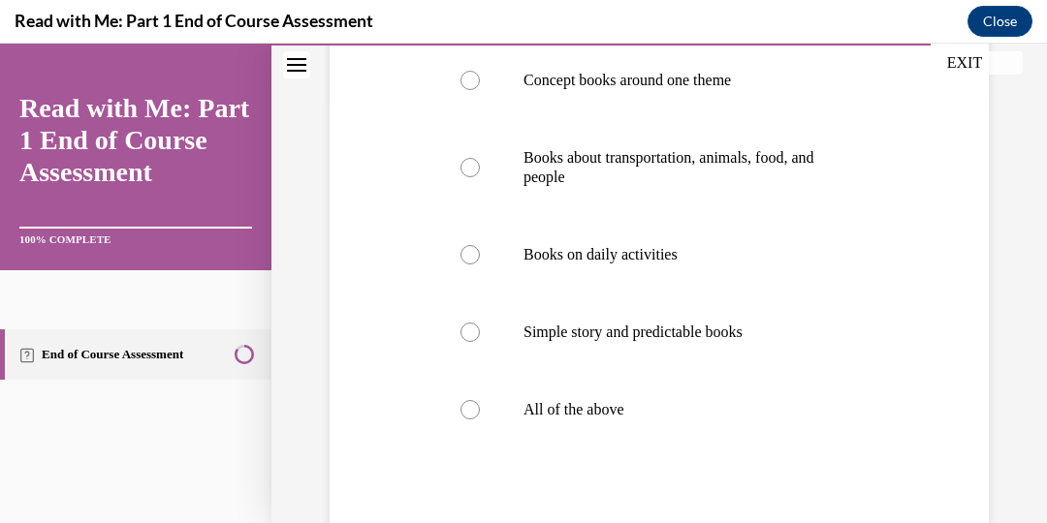
scroll to position [426, 0]
click at [464, 386] on label "All of the above" at bounding box center [659, 408] width 436 height 78
click at [464, 398] on input "All of the above" at bounding box center [469, 407] width 19 height 19
radio input "true"
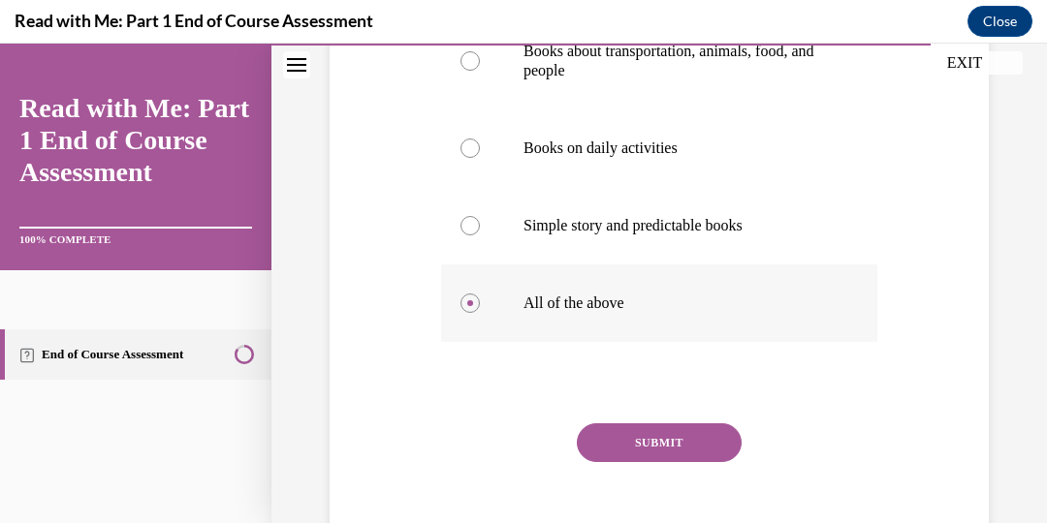
scroll to position [627, 0]
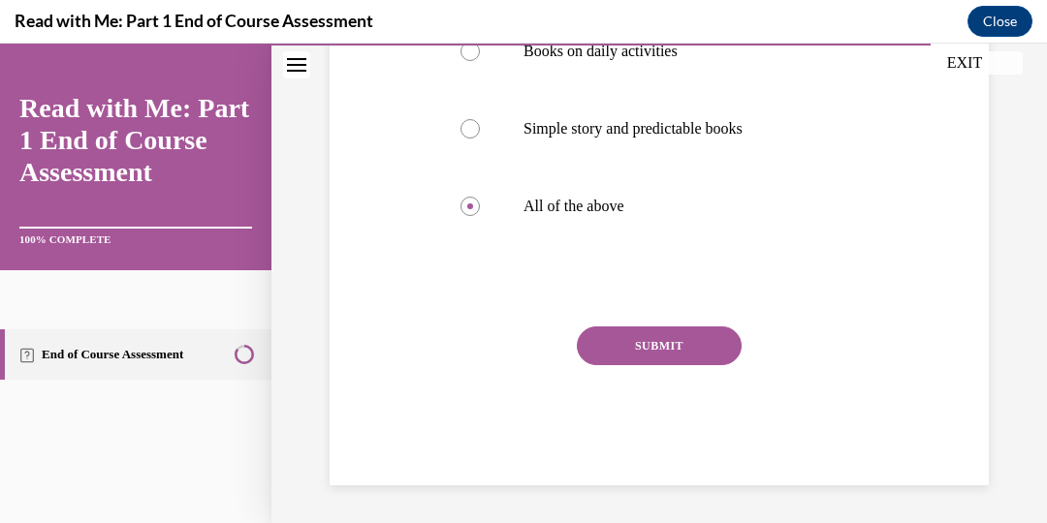
click at [684, 337] on button "SUBMIT" at bounding box center [659, 346] width 165 height 39
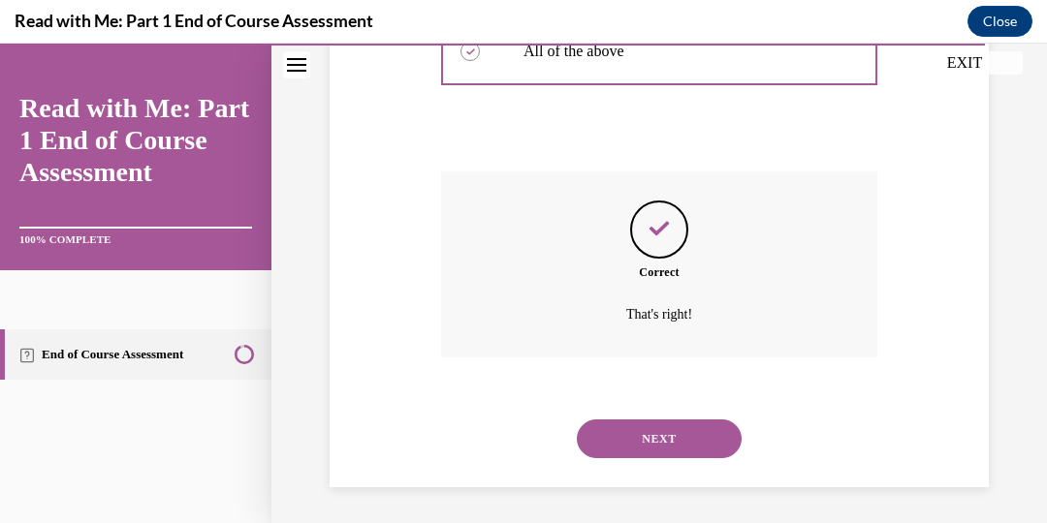
scroll to position [784, 0]
click at [671, 430] on button "NEXT" at bounding box center [659, 437] width 165 height 39
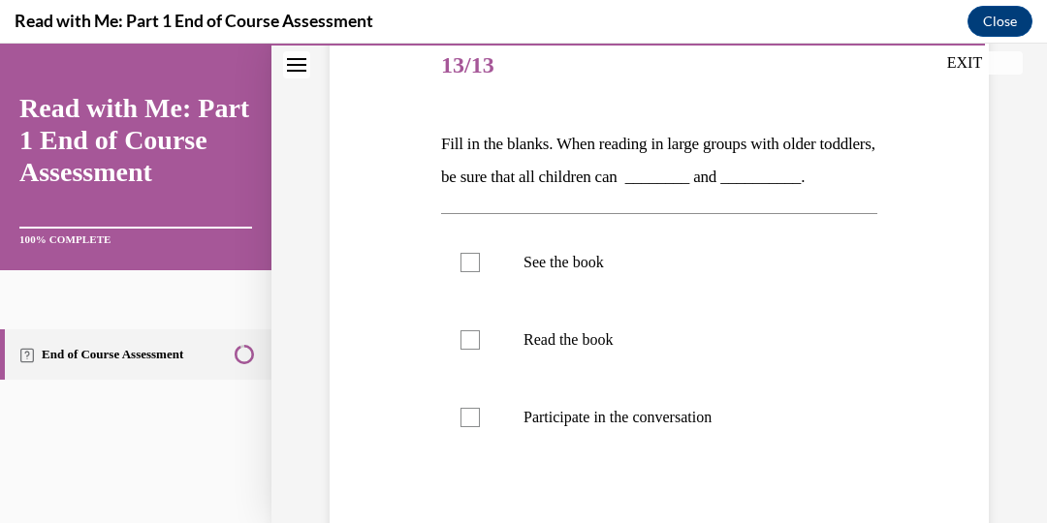
scroll to position [243, 0]
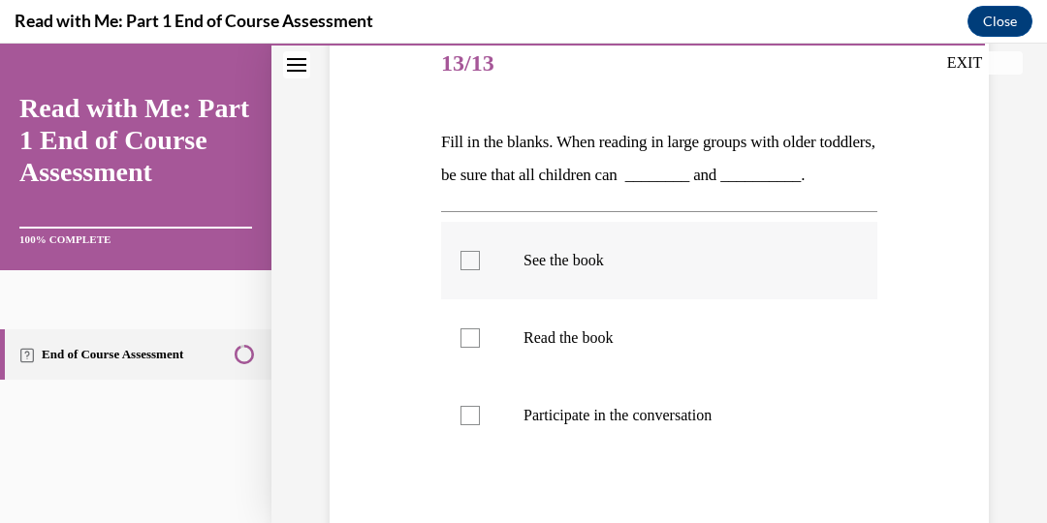
click at [485, 265] on label "See the book" at bounding box center [659, 261] width 436 height 78
click at [480, 265] on input "See the book" at bounding box center [469, 260] width 19 height 19
checkbox input "true"
click at [482, 412] on label "Participate in the conversation" at bounding box center [659, 416] width 436 height 78
click at [480, 412] on input "Participate in the conversation" at bounding box center [469, 415] width 19 height 19
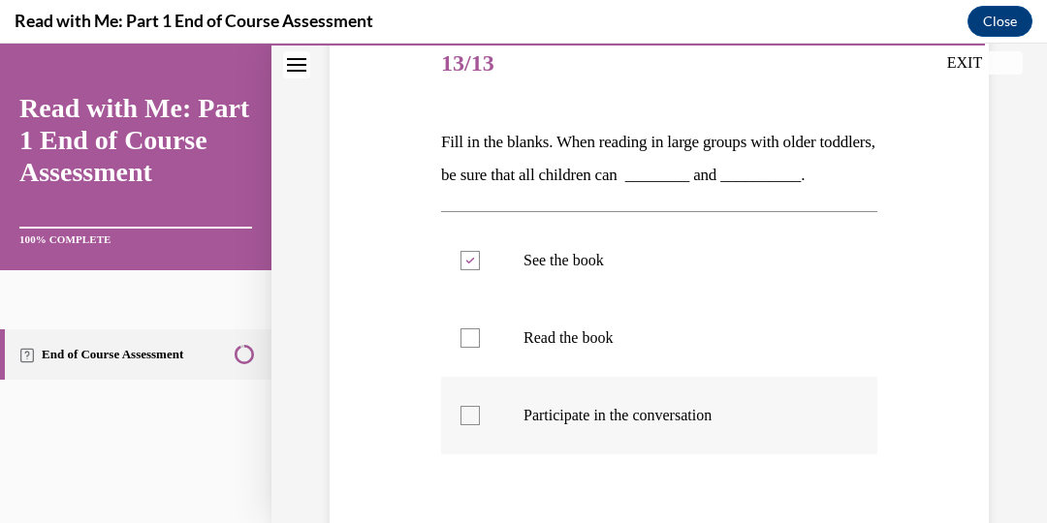
checkbox input "true"
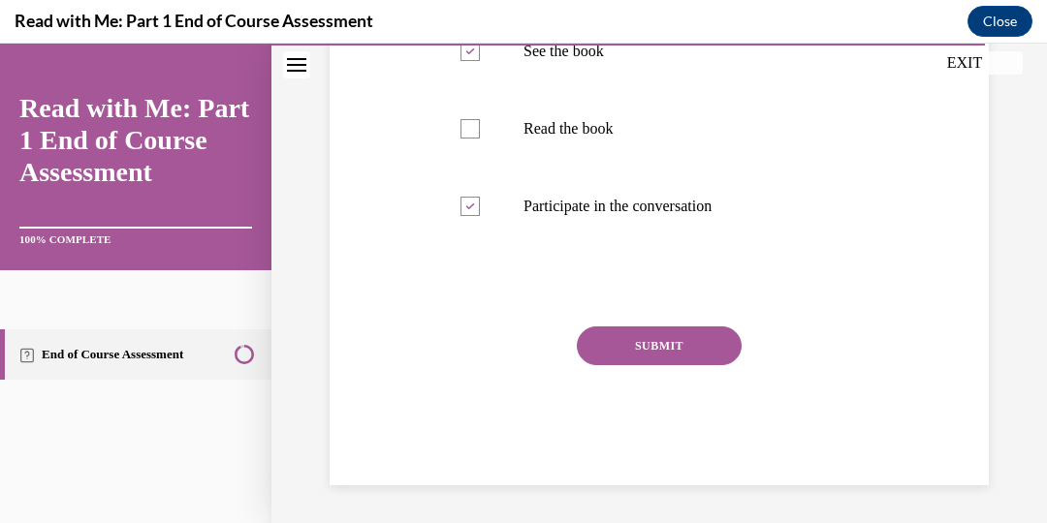
click at [658, 344] on button "SUBMIT" at bounding box center [659, 346] width 165 height 39
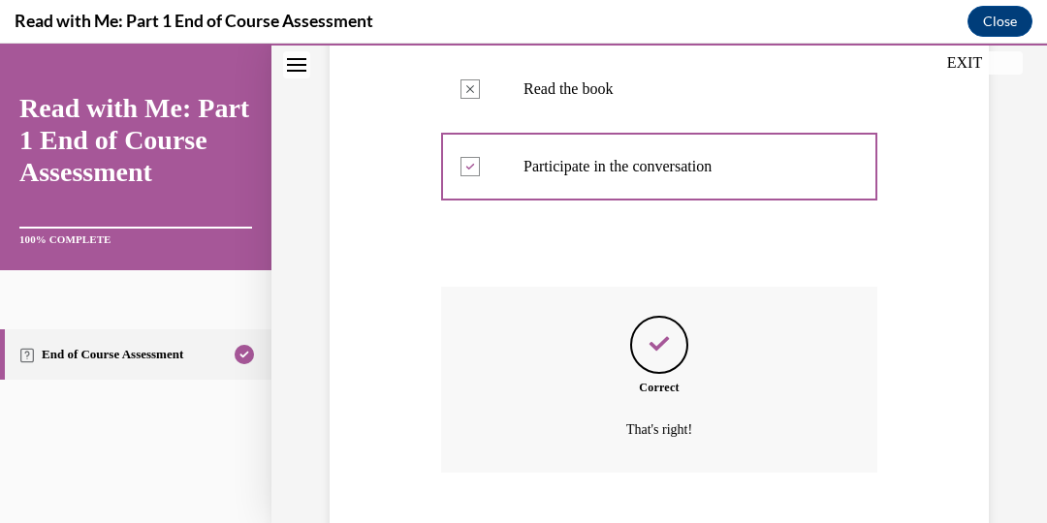
scroll to position [610, 0]
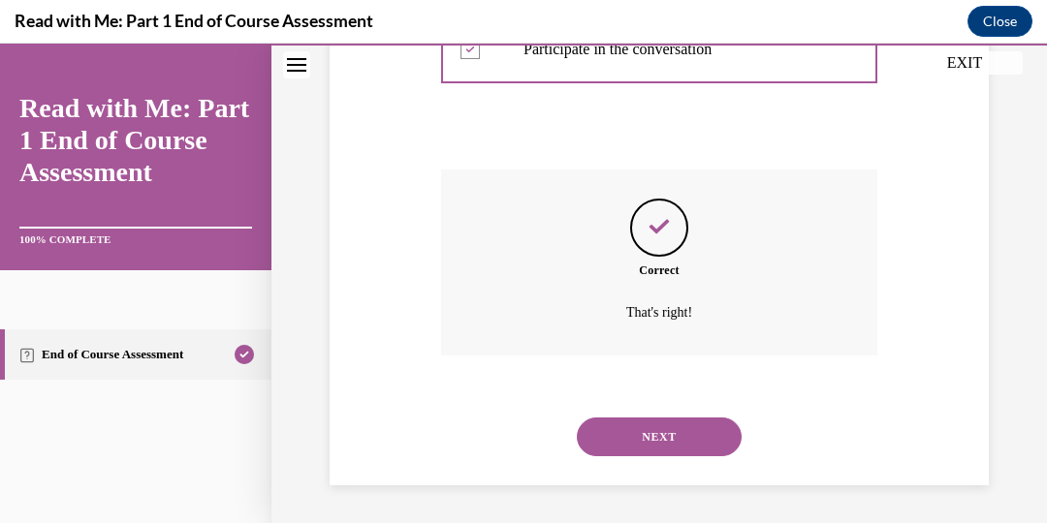
click at [654, 419] on button "NEXT" at bounding box center [659, 437] width 165 height 39
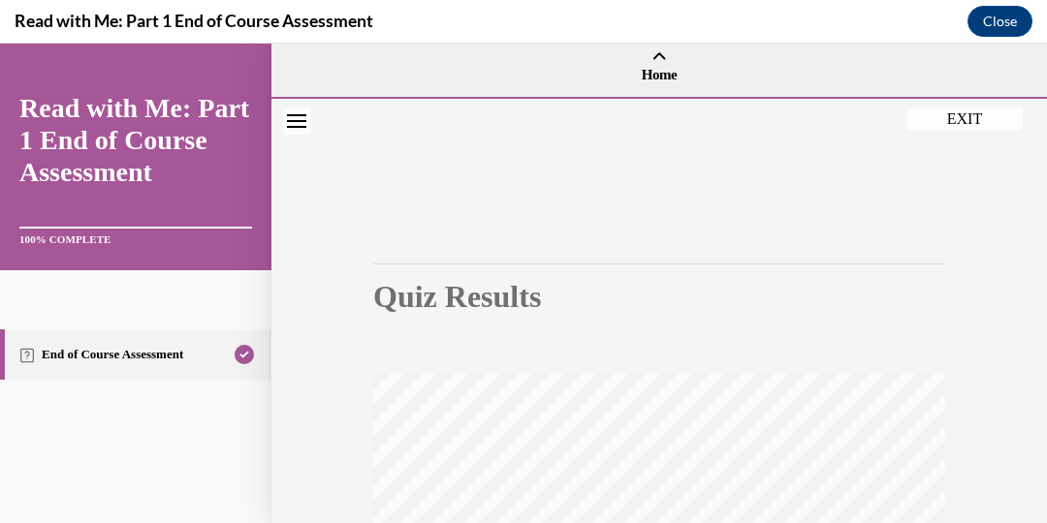
scroll to position [0, 0]
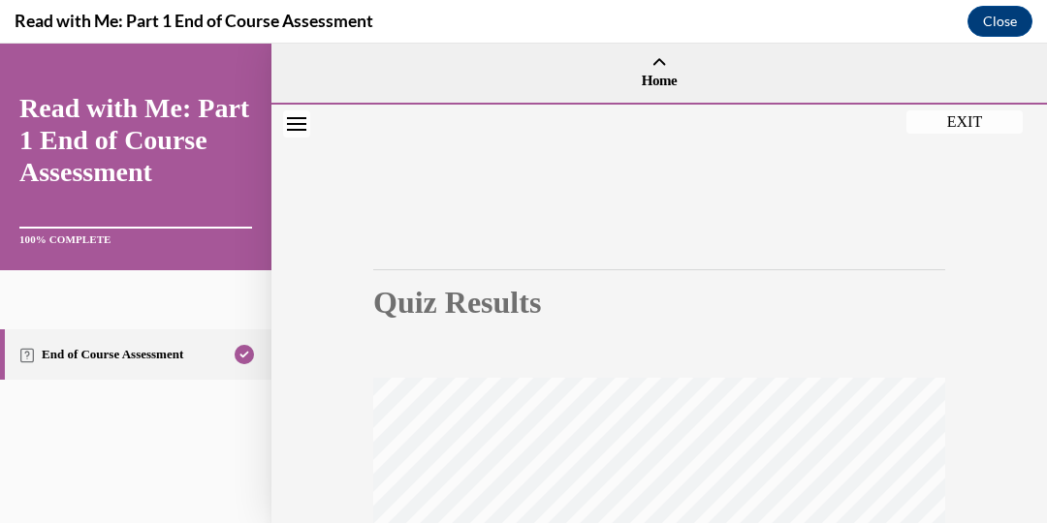
click at [980, 125] on button "EXIT" at bounding box center [964, 122] width 116 height 23
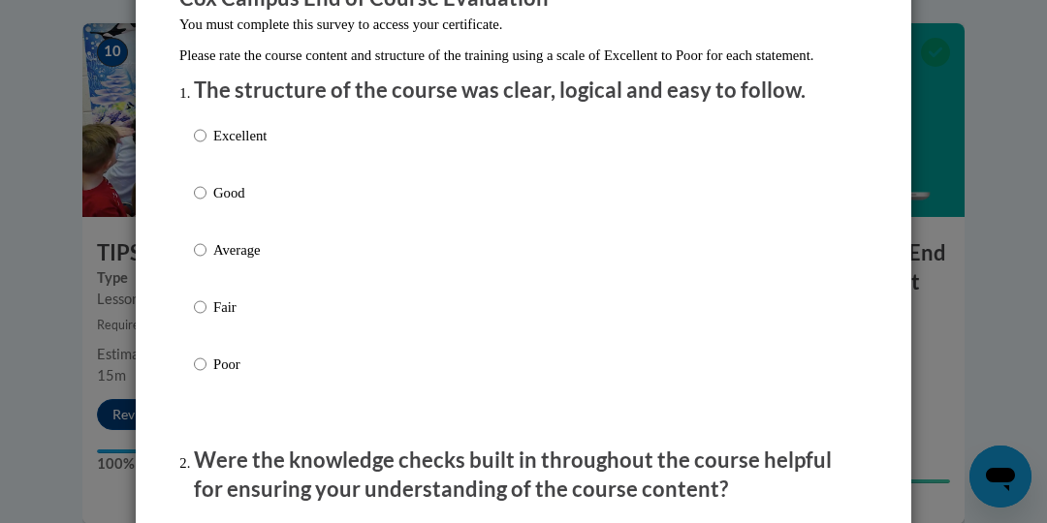
scroll to position [204, 0]
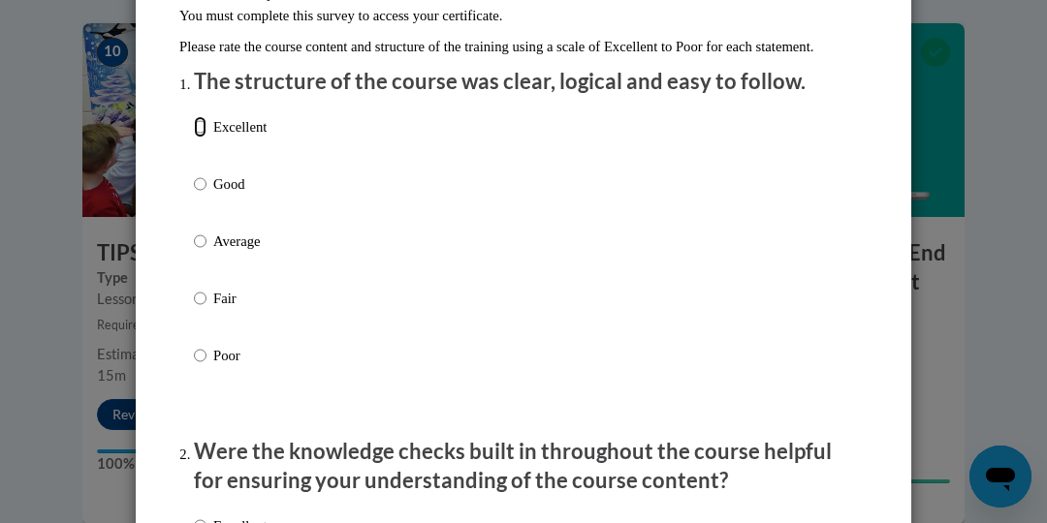
click at [200, 138] on input "Excellent" at bounding box center [200, 126] width 13 height 21
radio input "true"
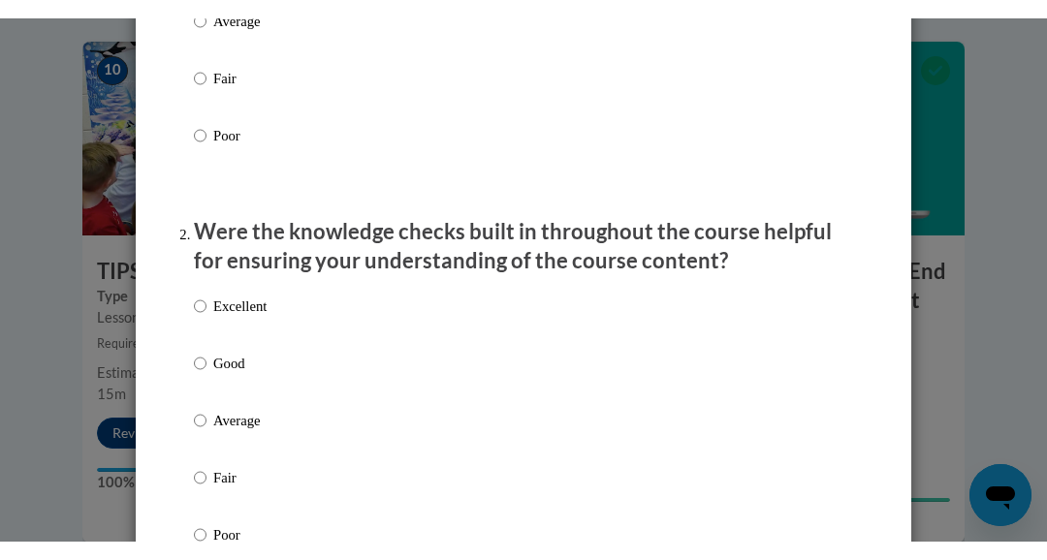
scroll to position [444, 0]
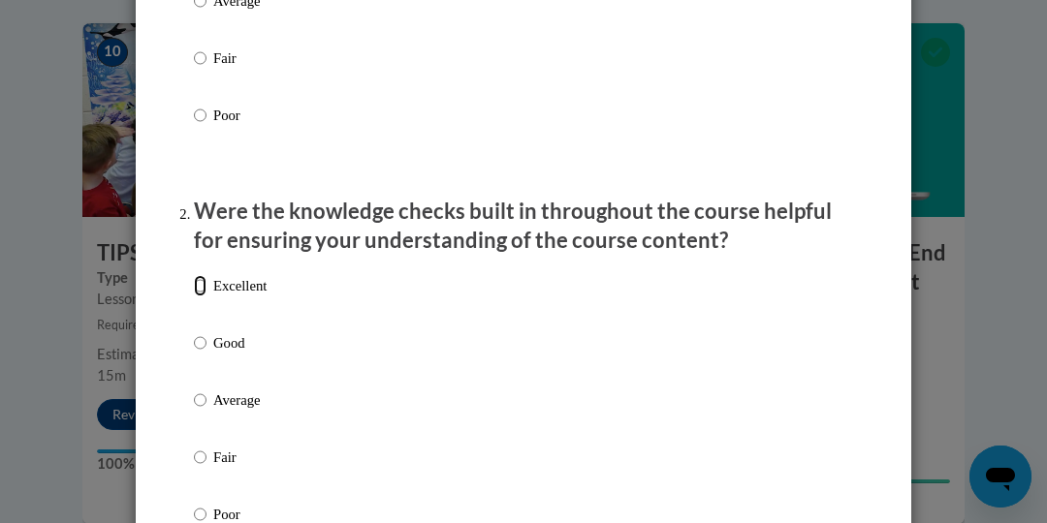
click at [200, 297] on input "Excellent" at bounding box center [200, 285] width 13 height 21
radio input "true"
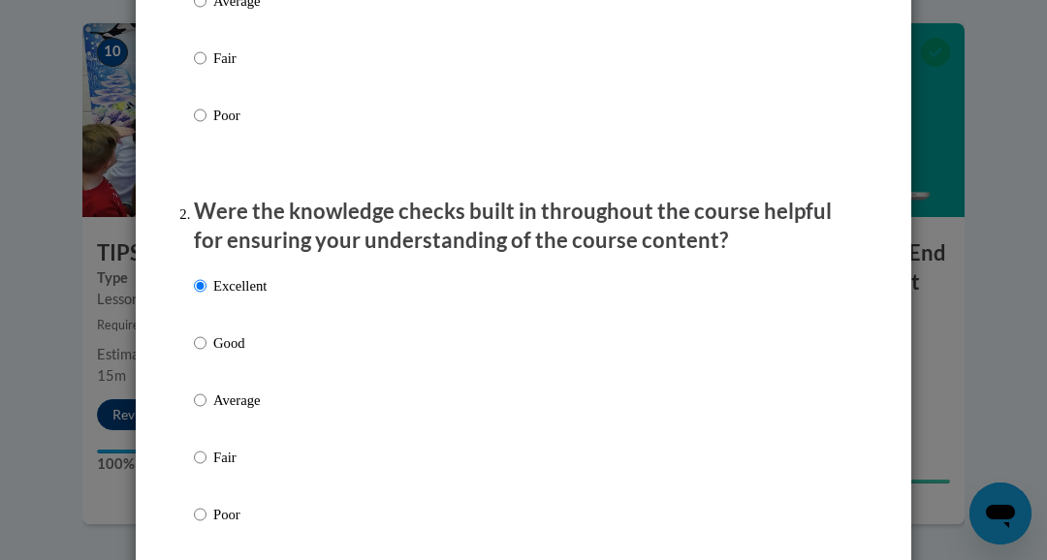
click at [515, 461] on div "Excellent Good Average Fair Poor" at bounding box center [523, 424] width 659 height 316
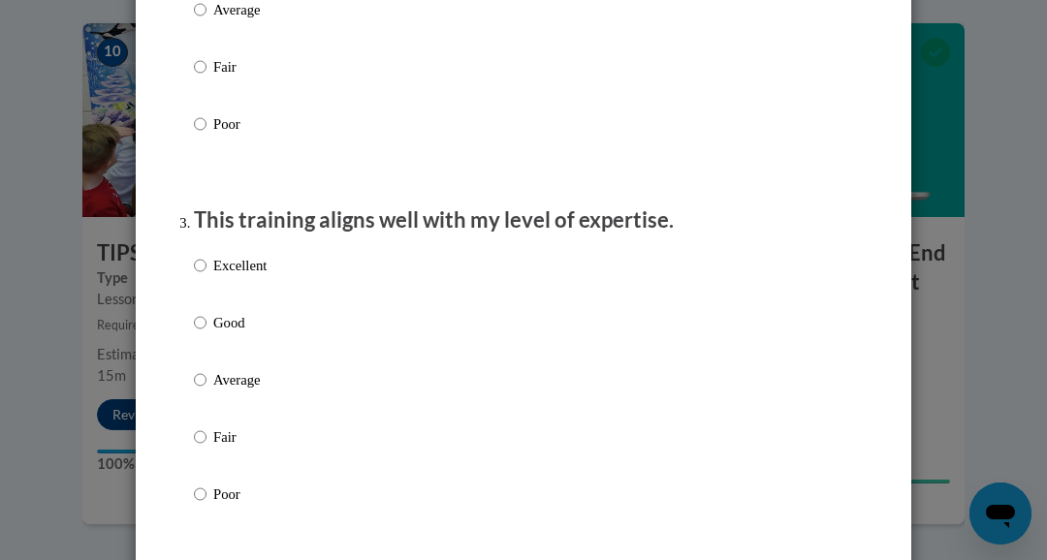
scroll to position [837, 0]
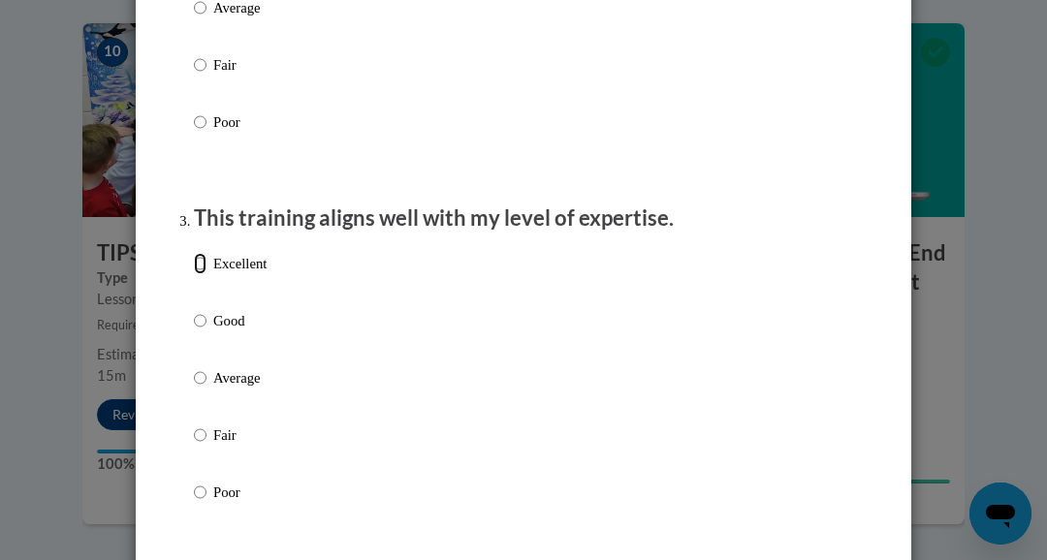
click at [195, 274] on input "Excellent" at bounding box center [200, 263] width 13 height 21
radio input "true"
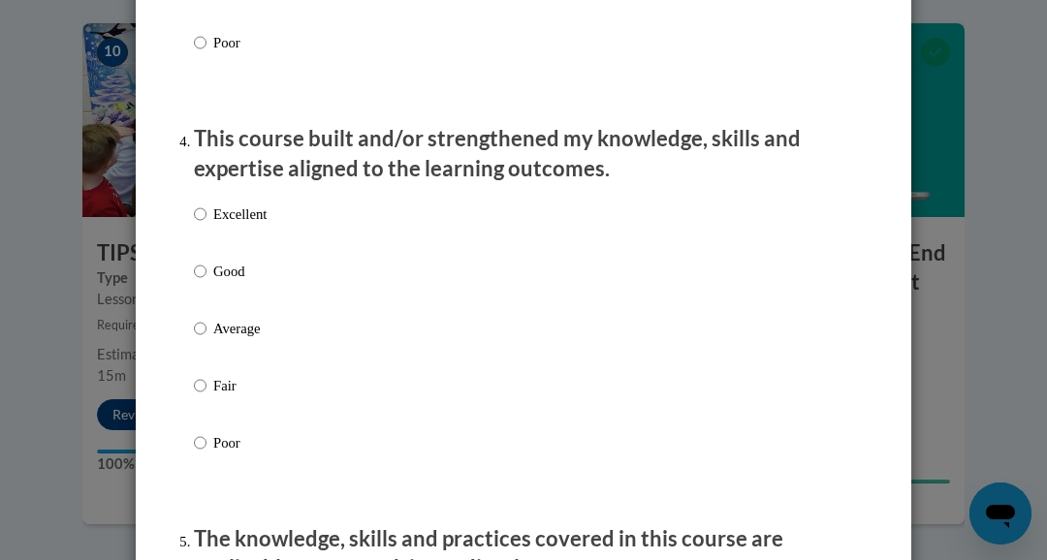
scroll to position [1287, 0]
click at [198, 224] on input "Excellent" at bounding box center [200, 213] width 13 height 21
radio input "true"
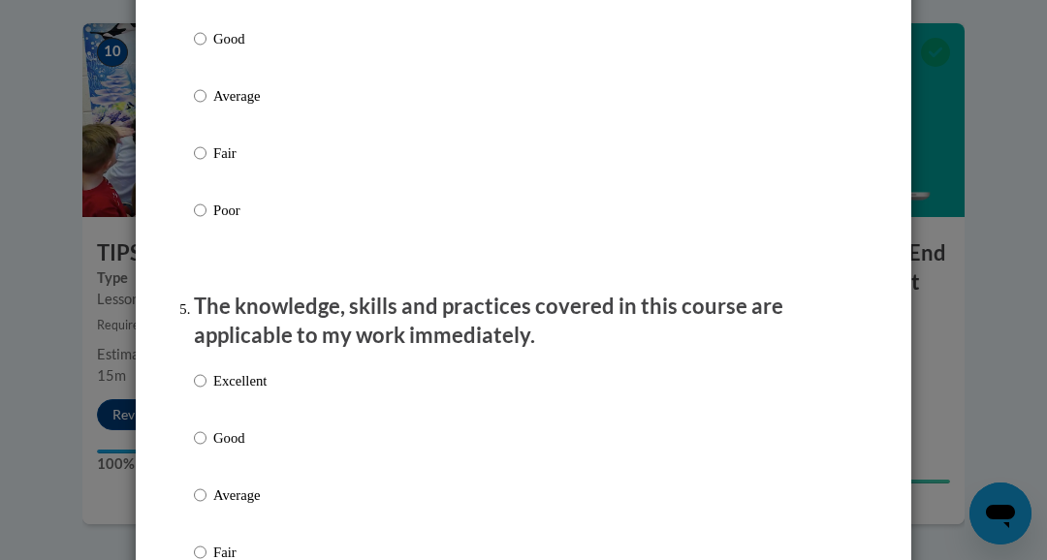
scroll to position [1520, 0]
click at [203, 391] on input "Excellent" at bounding box center [200, 379] width 13 height 21
radio input "true"
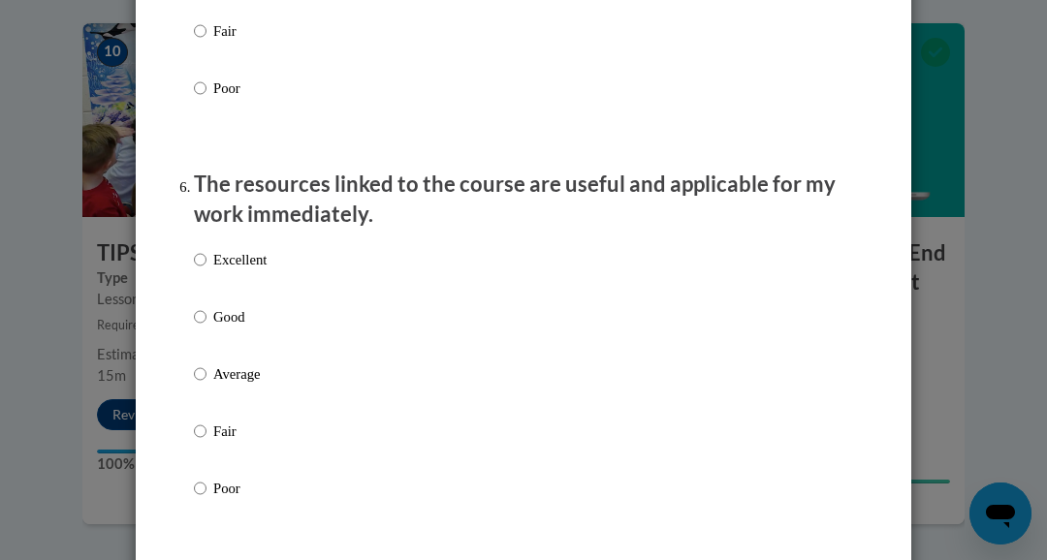
scroll to position [2041, 0]
click at [204, 269] on input "Excellent" at bounding box center [200, 258] width 13 height 21
radio input "true"
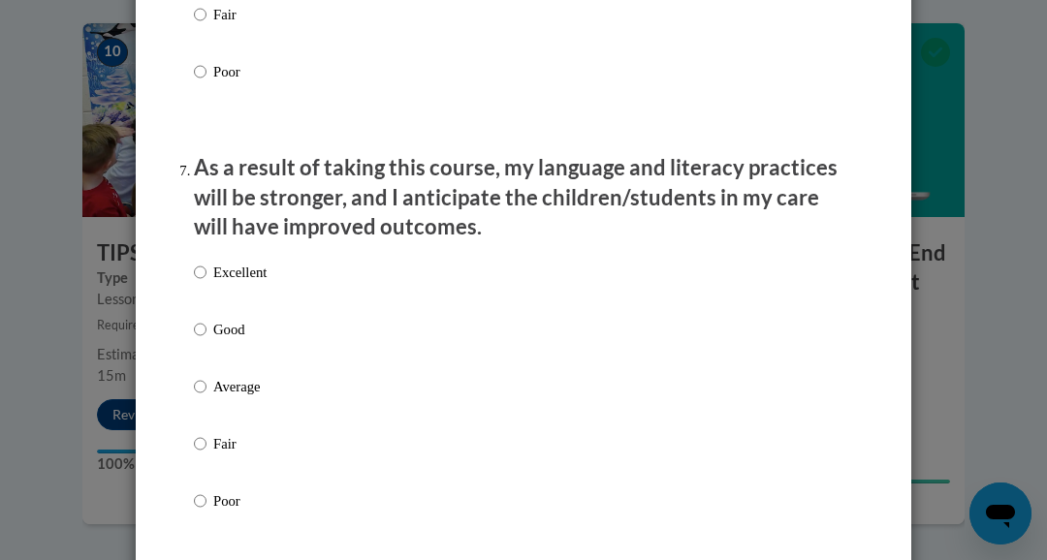
scroll to position [2466, 0]
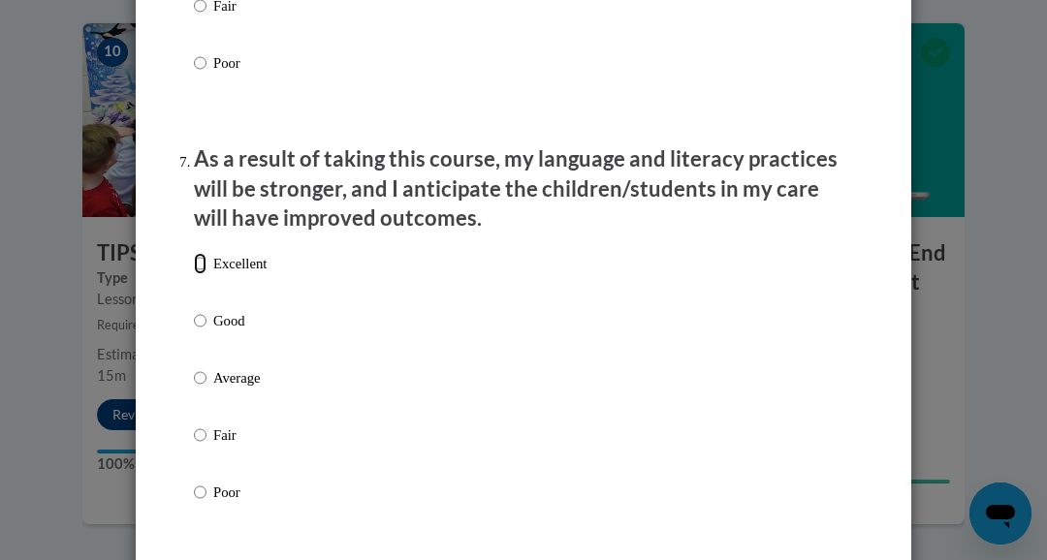
click at [203, 274] on input "Excellent" at bounding box center [200, 263] width 13 height 21
radio input "true"
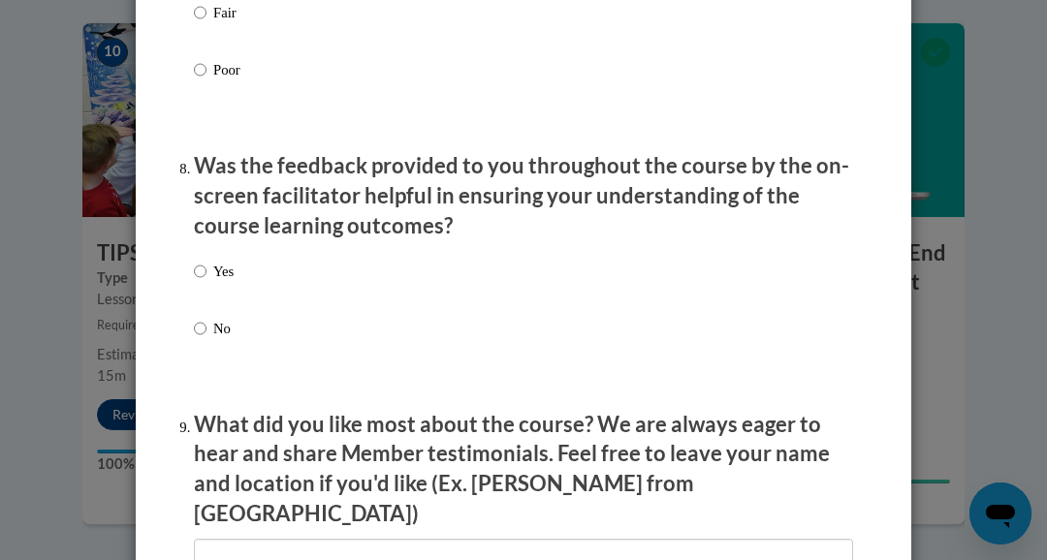
scroll to position [2890, 0]
click at [200, 281] on input "Yes" at bounding box center [200, 270] width 13 height 21
radio input "true"
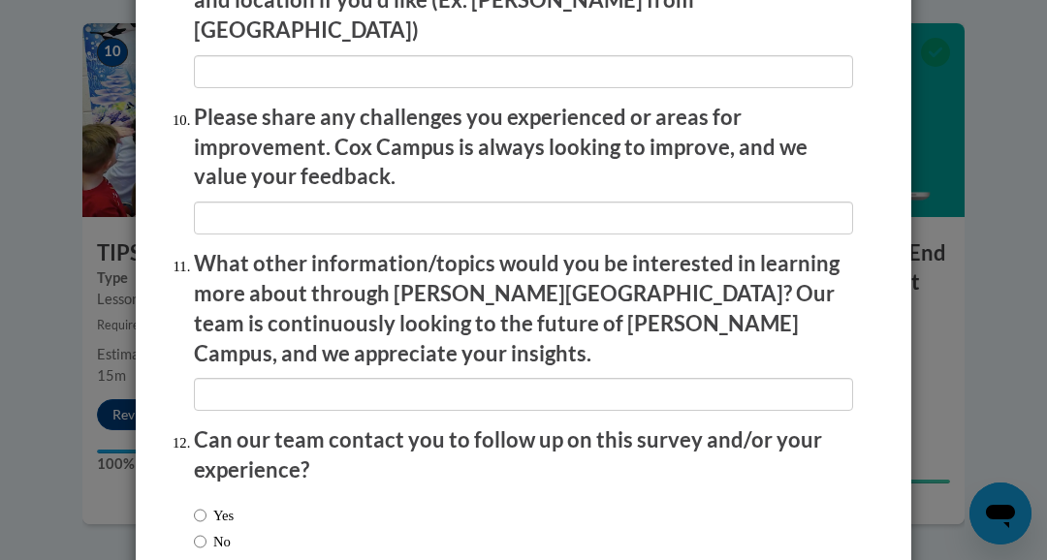
scroll to position [3403, 0]
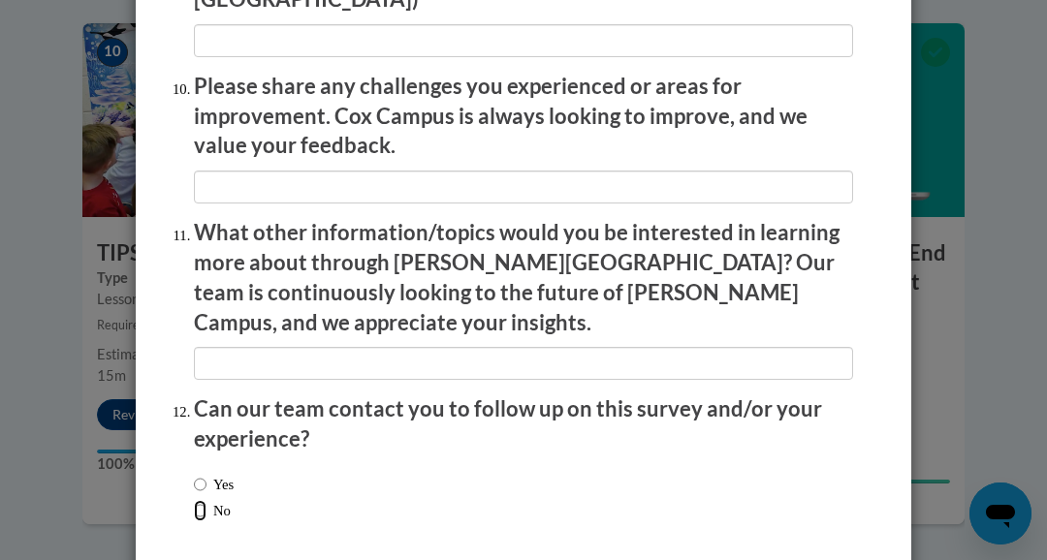
click at [195, 500] on input "No" at bounding box center [200, 510] width 13 height 21
radio input "true"
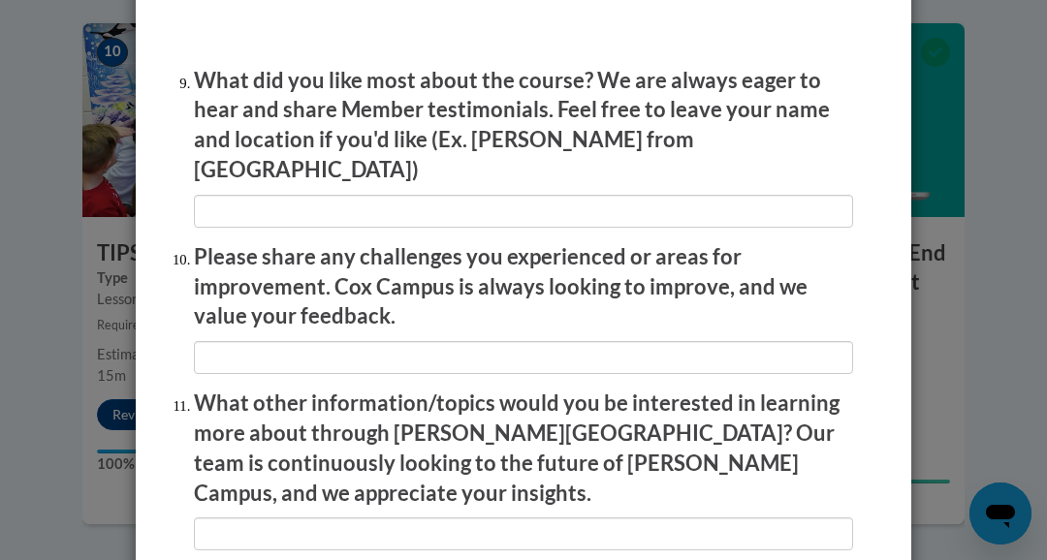
scroll to position [3230, 0]
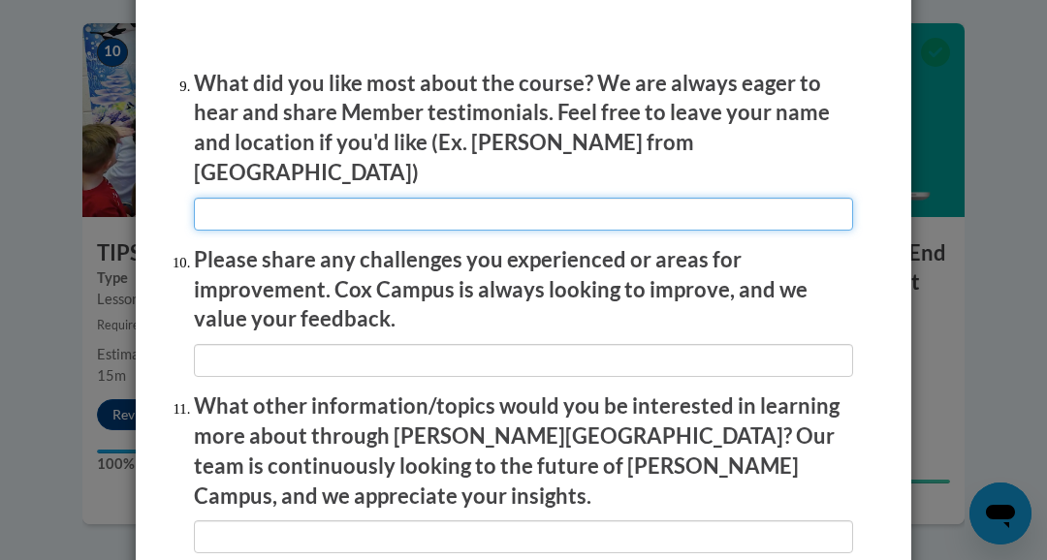
click at [237, 204] on input "textbox" at bounding box center [523, 214] width 659 height 33
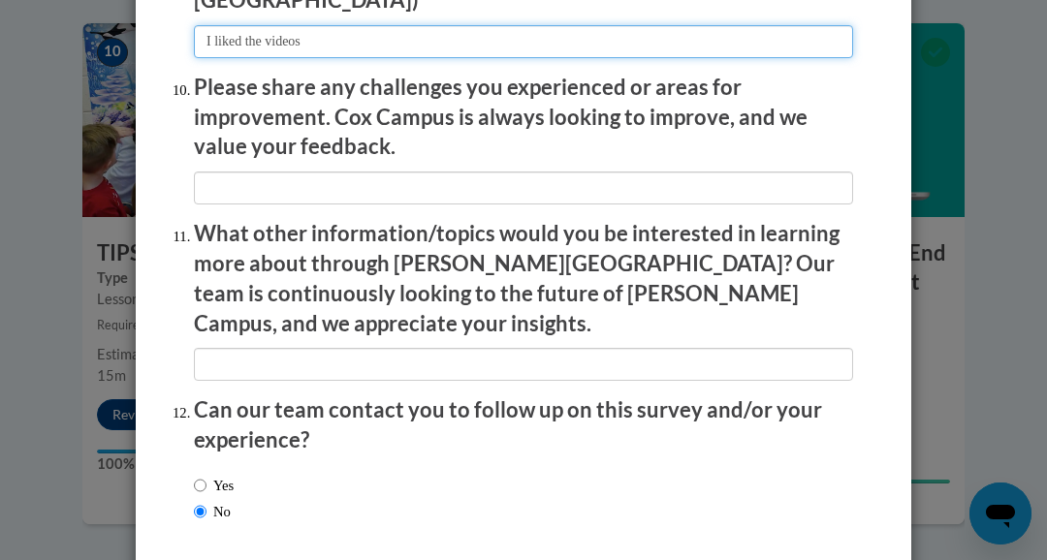
scroll to position [3472, 0]
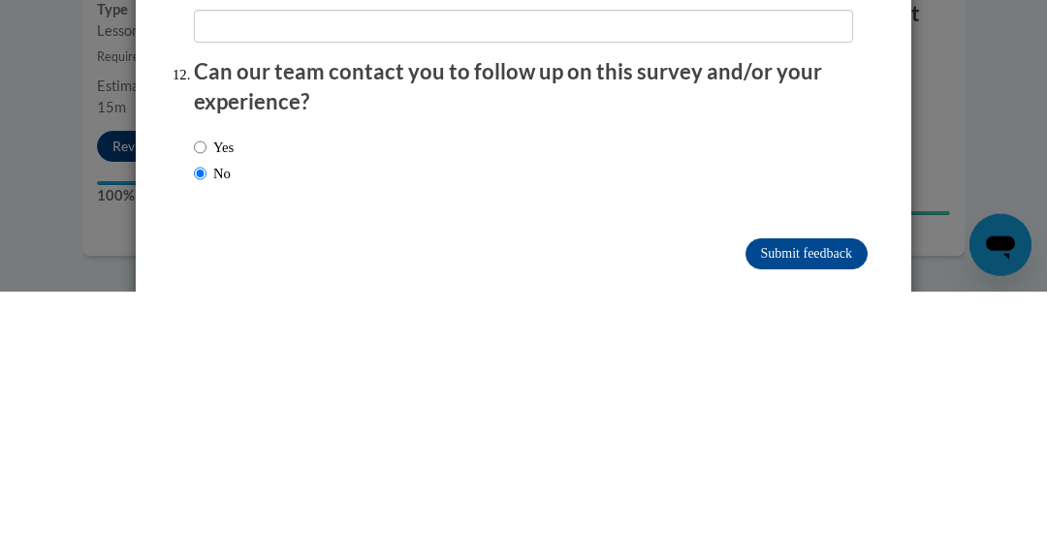
type input "I liked the videos"
click at [1012, 421] on div "Feedback Questionnaire Rate Course Comments Cox Campus End of Course Evaluation…" at bounding box center [523, 280] width 1047 height 560
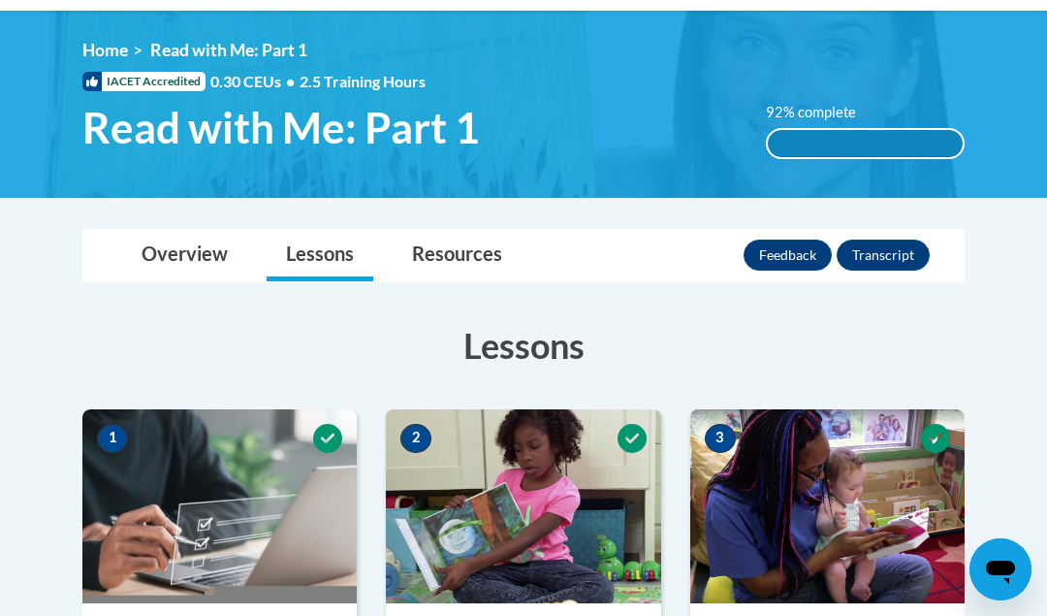
scroll to position [246, 0]
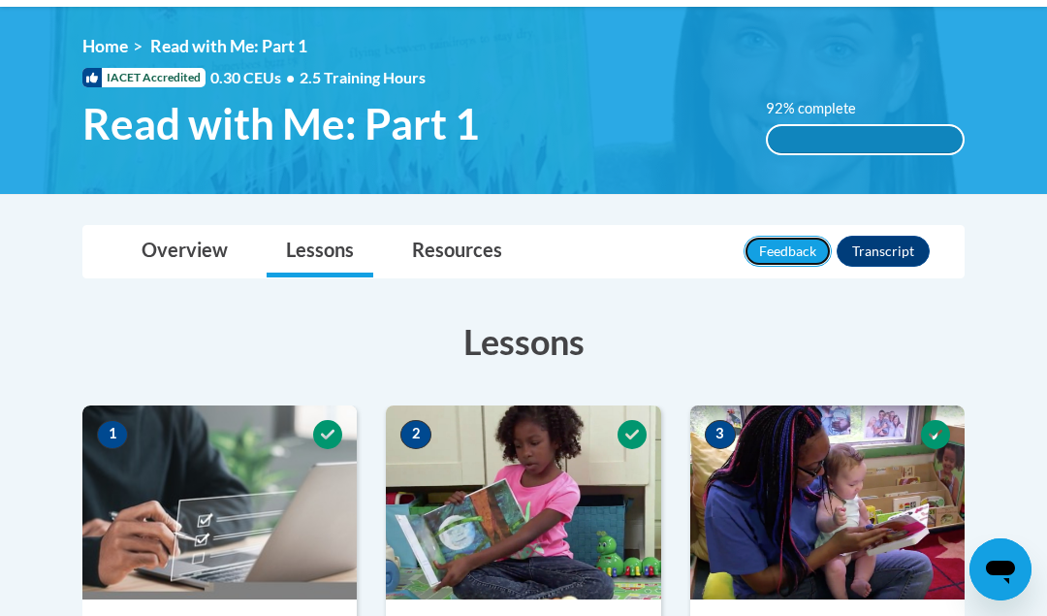
click at [778, 251] on button "Feedback" at bounding box center [787, 251] width 88 height 31
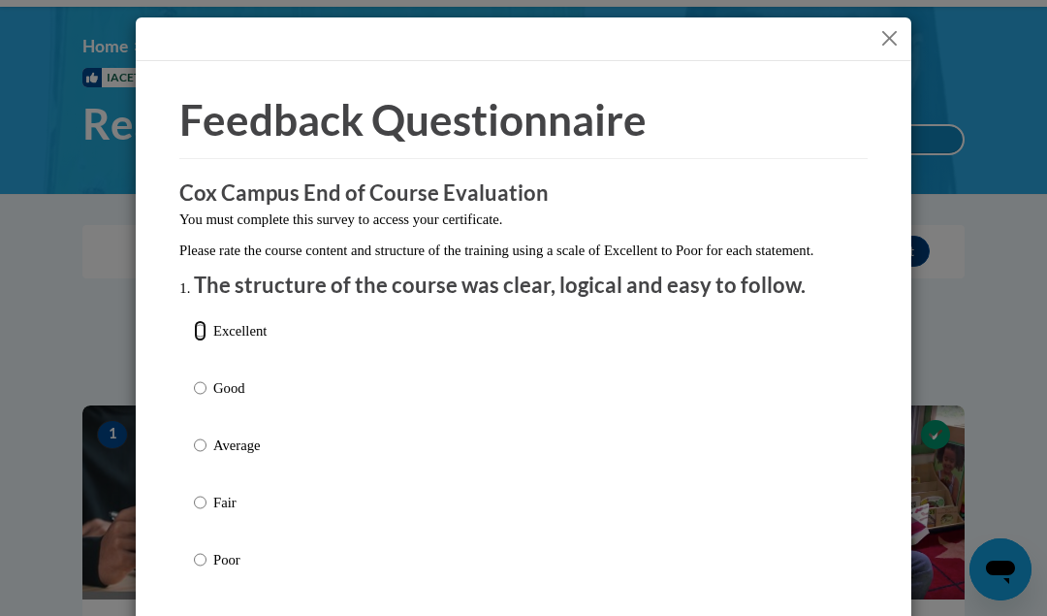
click at [201, 341] on input "Excellent" at bounding box center [200, 330] width 13 height 21
radio input "true"
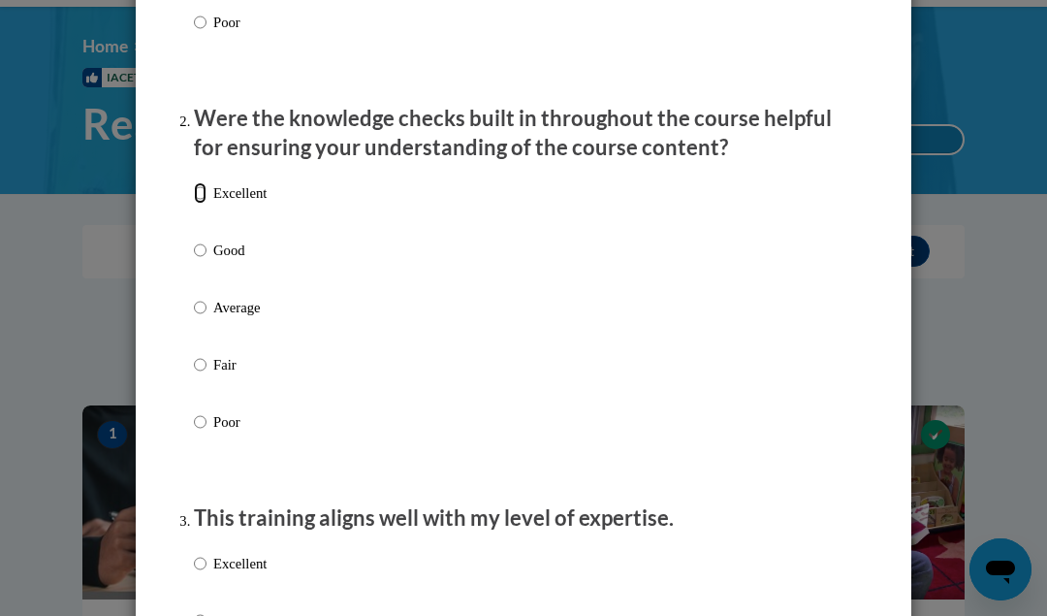
click at [203, 204] on input "Excellent" at bounding box center [200, 192] width 13 height 21
radio input "true"
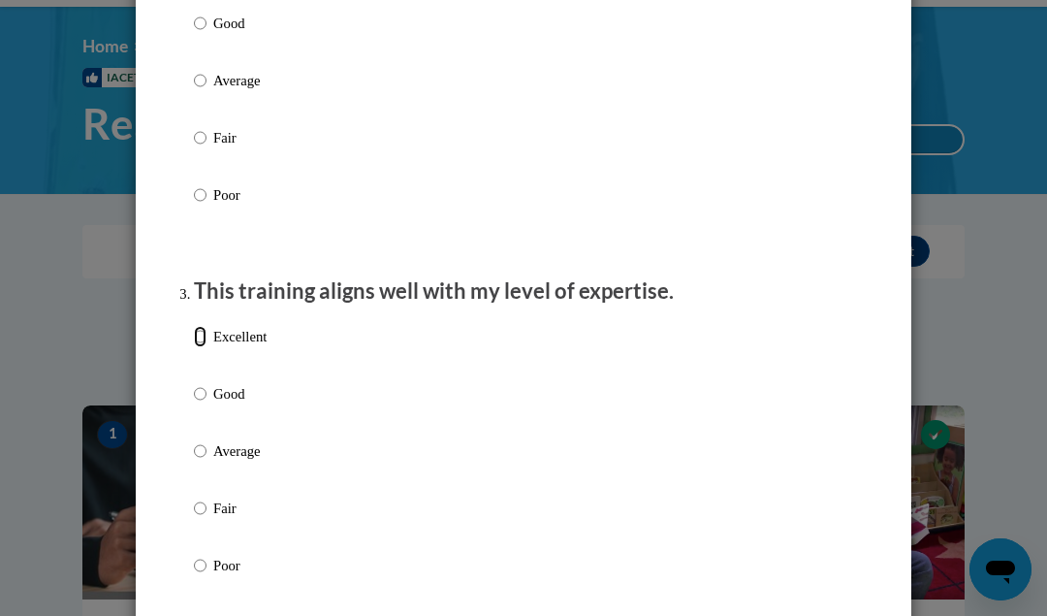
click at [200, 347] on input "Excellent" at bounding box center [200, 336] width 13 height 21
radio input "true"
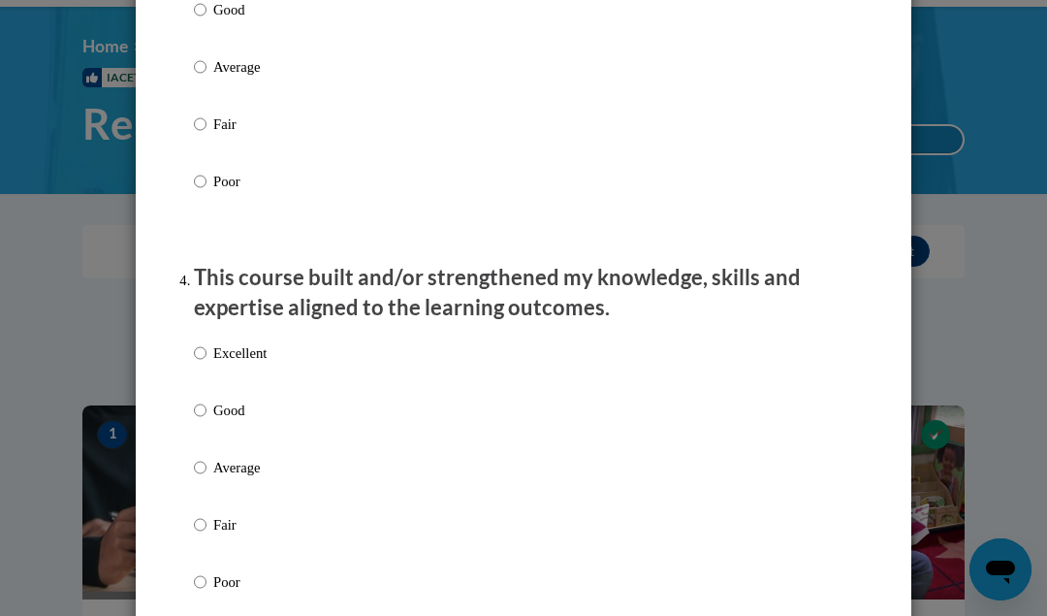
scroll to position [1150, 0]
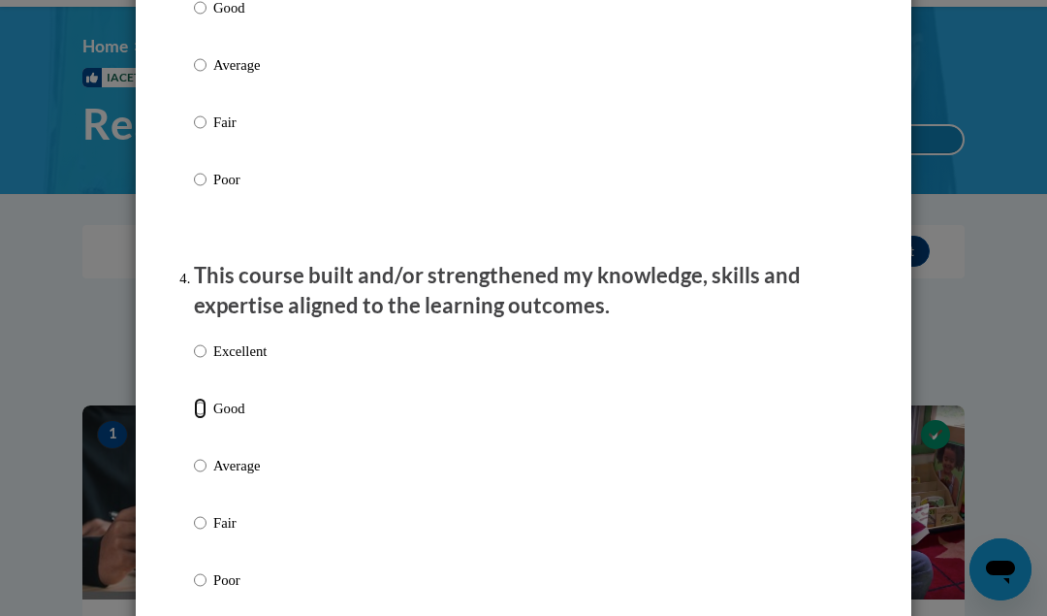
click at [197, 419] on input "Good" at bounding box center [200, 407] width 13 height 21
radio input "true"
click at [204, 419] on input "Good" at bounding box center [200, 407] width 13 height 21
click at [202, 362] on input "Excellent" at bounding box center [200, 350] width 13 height 21
radio input "true"
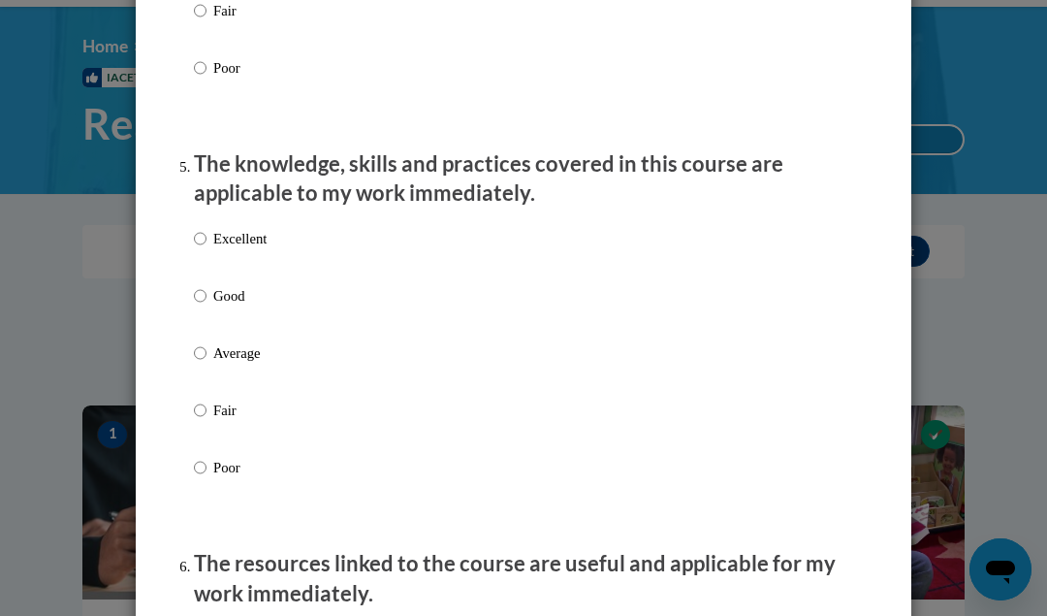
scroll to position [1662, 0]
click at [203, 248] on input "Excellent" at bounding box center [200, 237] width 13 height 21
radio input "true"
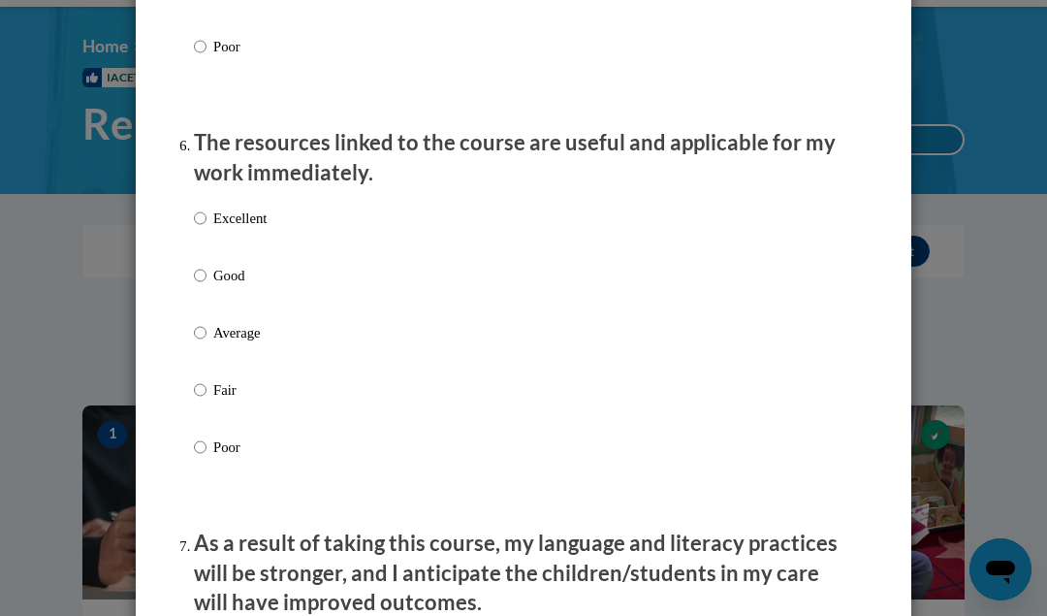
scroll to position [2096, 0]
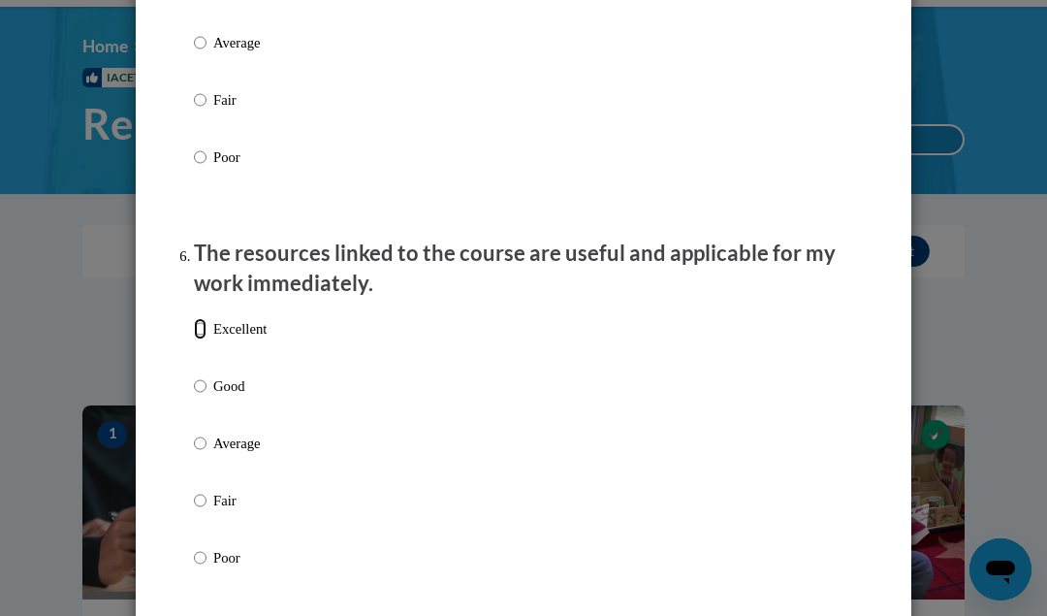
click at [197, 339] on input "Excellent" at bounding box center [200, 328] width 13 height 21
radio input "true"
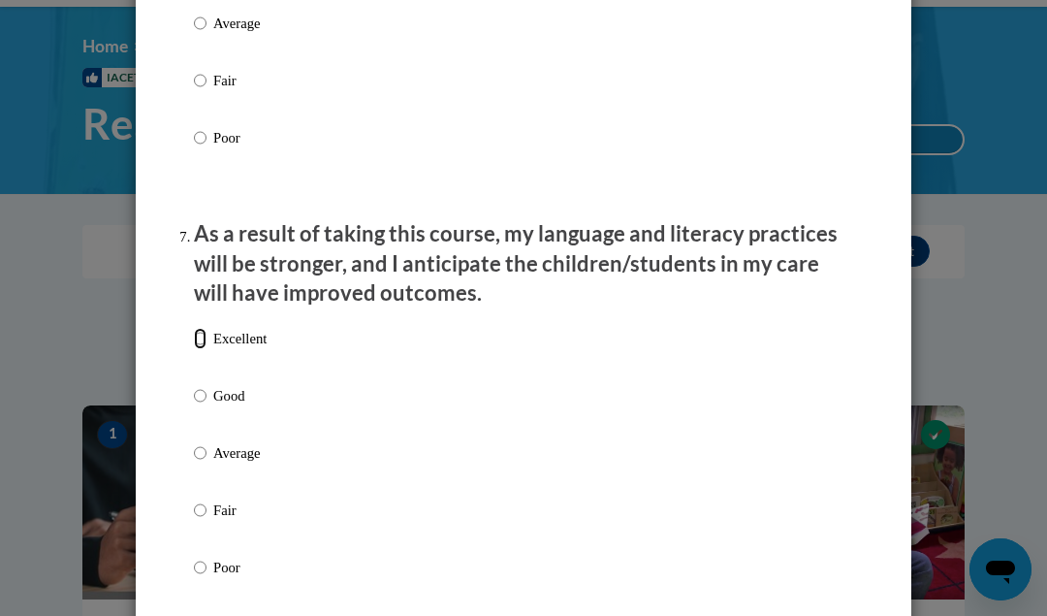
click at [201, 346] on input "Excellent" at bounding box center [200, 338] width 13 height 21
radio input "true"
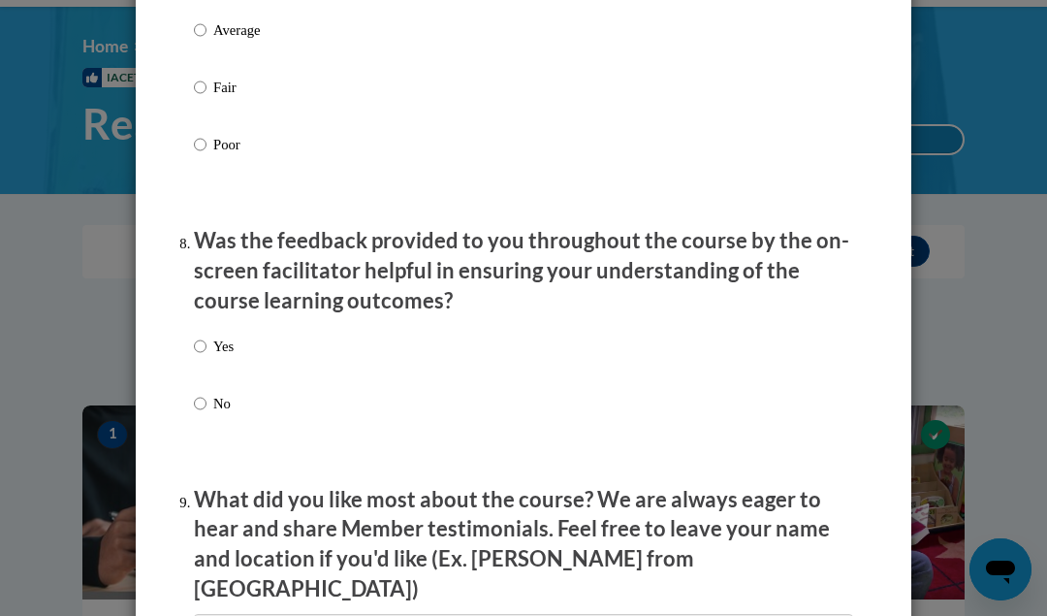
scroll to position [2818, 0]
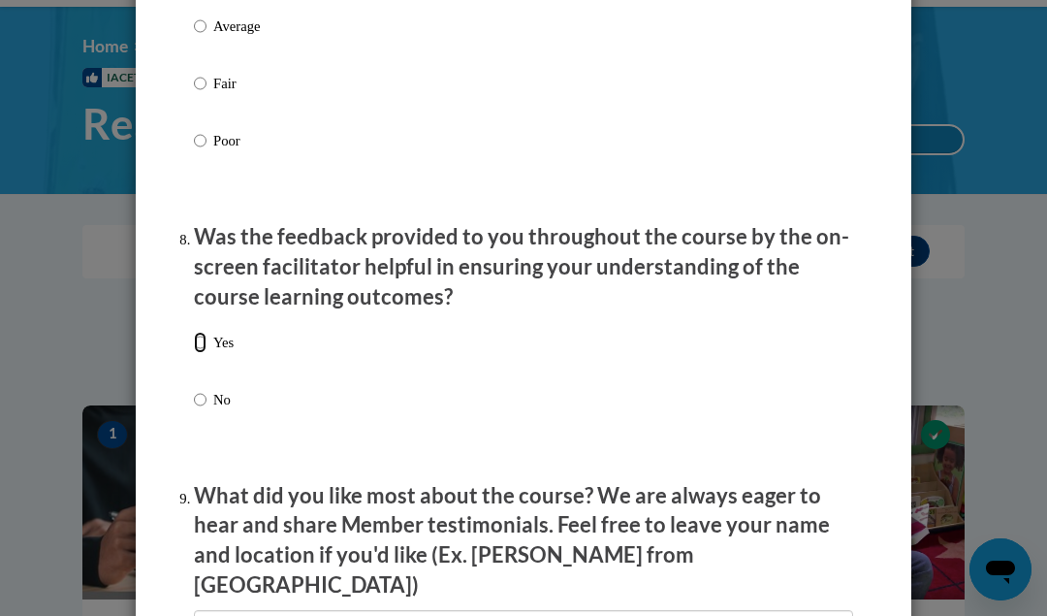
click at [200, 353] on input "Yes" at bounding box center [200, 342] width 13 height 21
radio input "true"
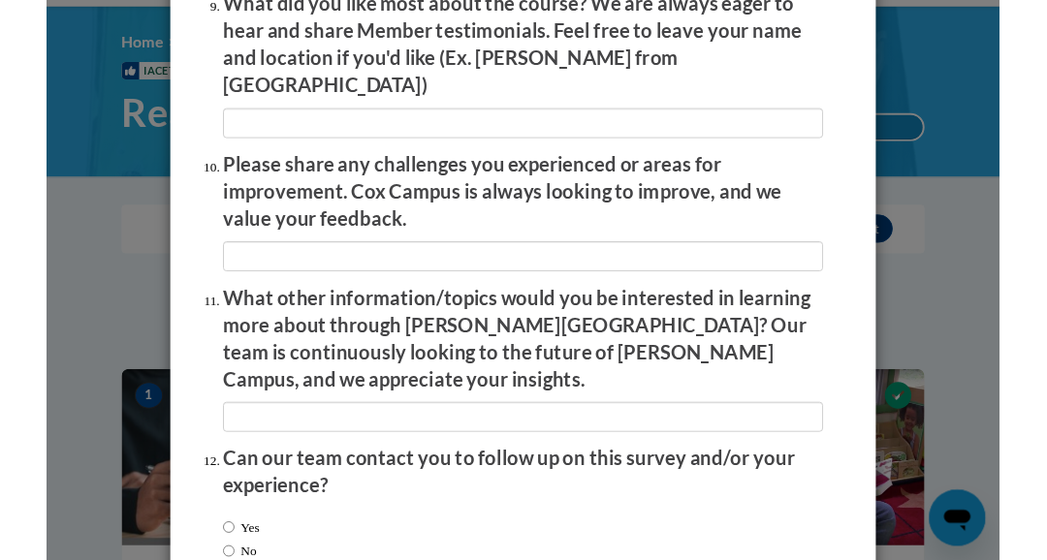
scroll to position [3312, 0]
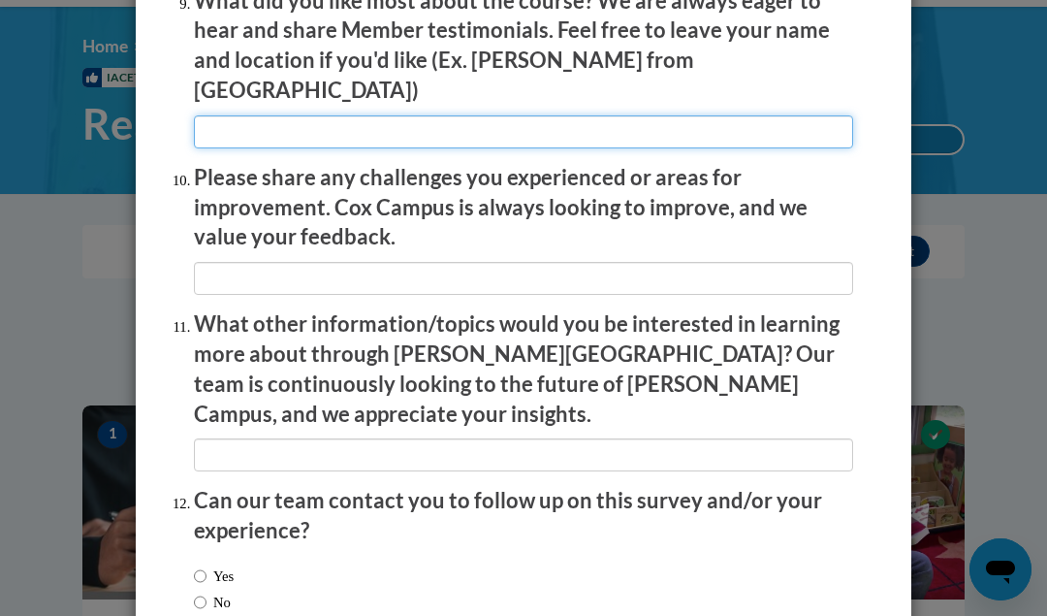
click at [255, 126] on input "textbox" at bounding box center [523, 131] width 659 height 33
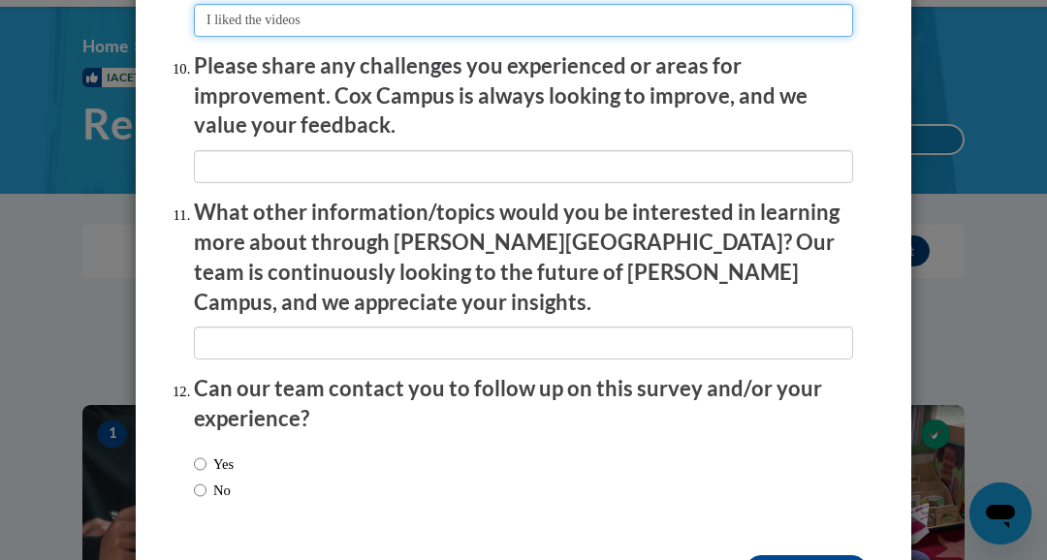
scroll to position [3472, 0]
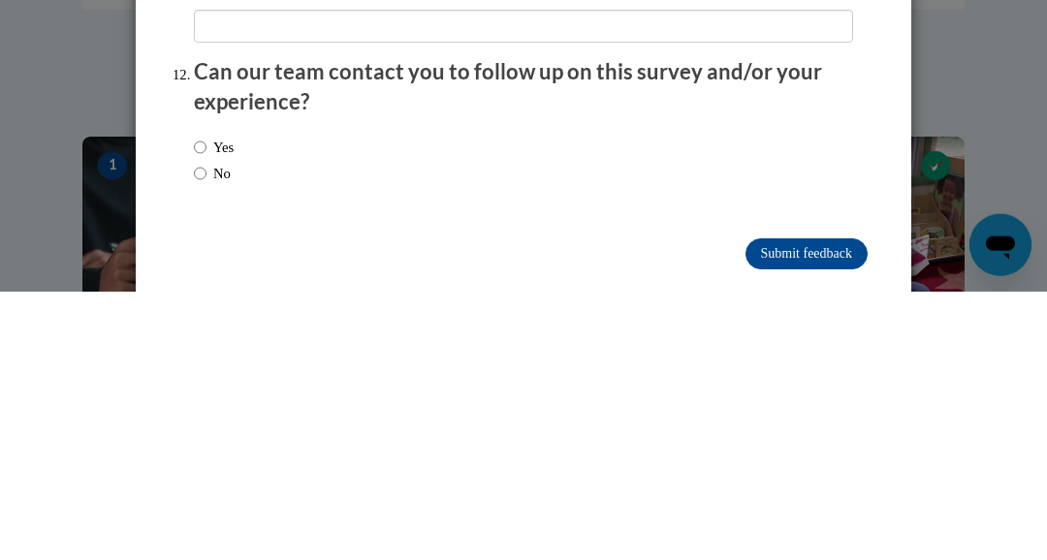
type input "I liked the videos"
click at [202, 431] on input "No" at bounding box center [200, 441] width 13 height 21
radio input "true"
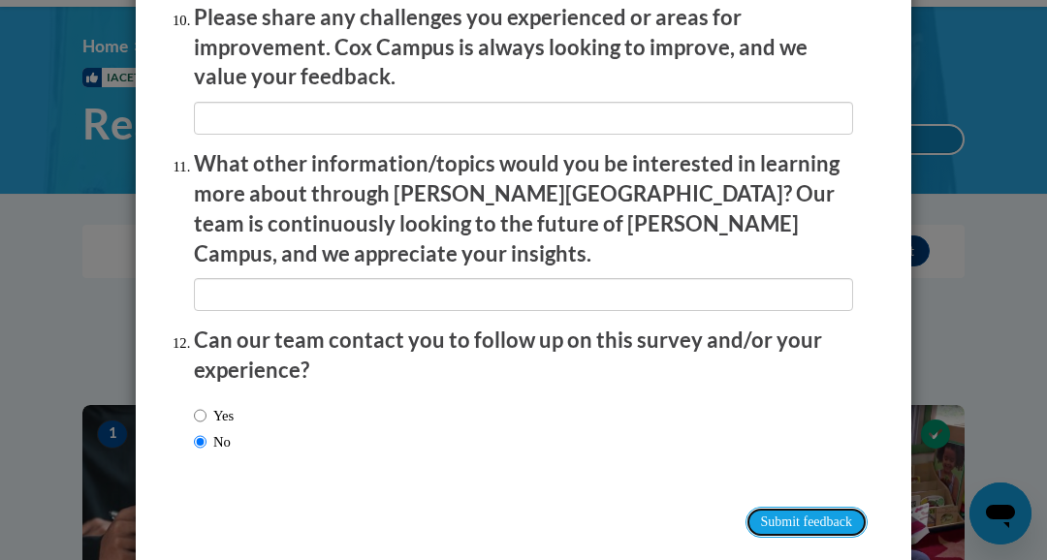
click at [809, 507] on input "Submit feedback" at bounding box center [806, 522] width 122 height 31
